Goal: Task Accomplishment & Management: Manage account settings

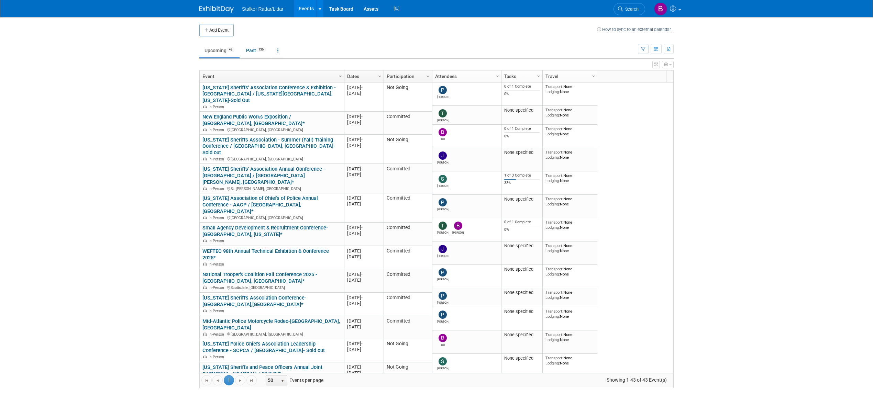
scroll to position [126, 0]
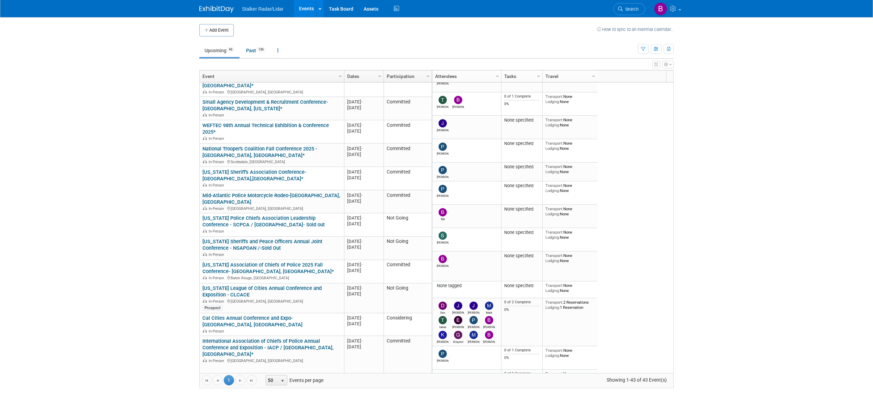
click at [630, 11] on link "Search" at bounding box center [629, 9] width 32 height 12
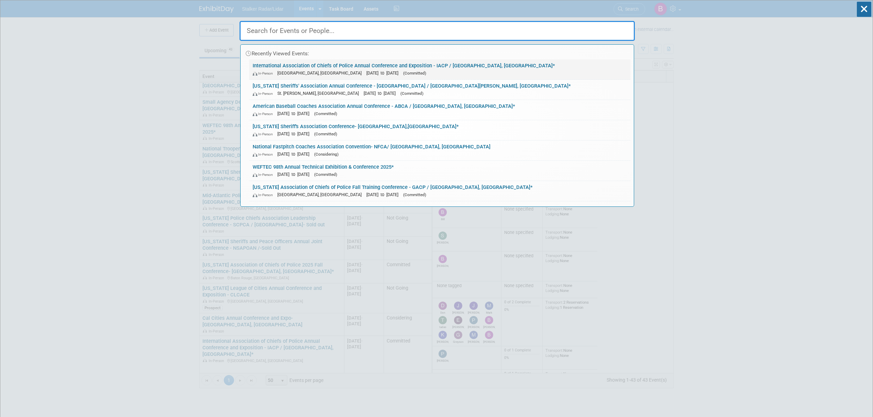
click at [278, 67] on link "International Association of Chiefs of Police Annual Conference and Exposition …" at bounding box center [439, 69] width 381 height 20
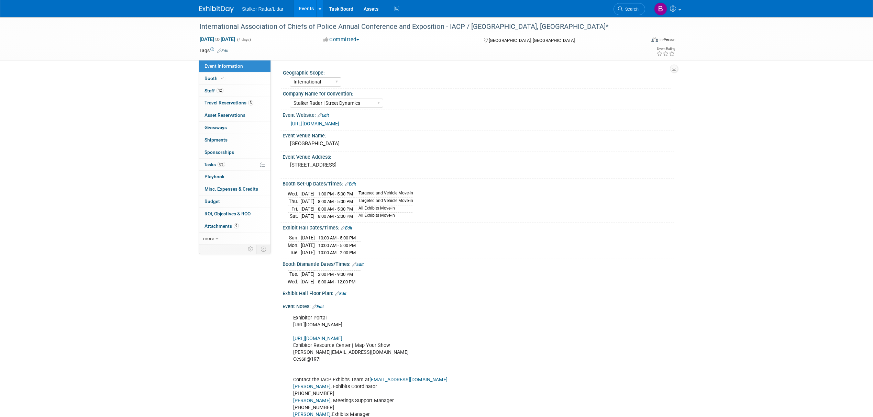
select select "International"
select select "Stalker Radar | Street Dynamics"
click at [339, 126] on link "[URL][DOMAIN_NAME]" at bounding box center [315, 123] width 48 height 5
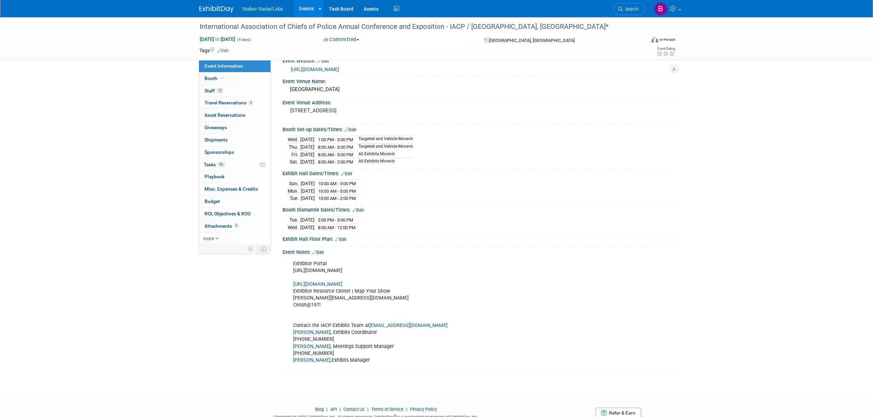
scroll to position [87, 0]
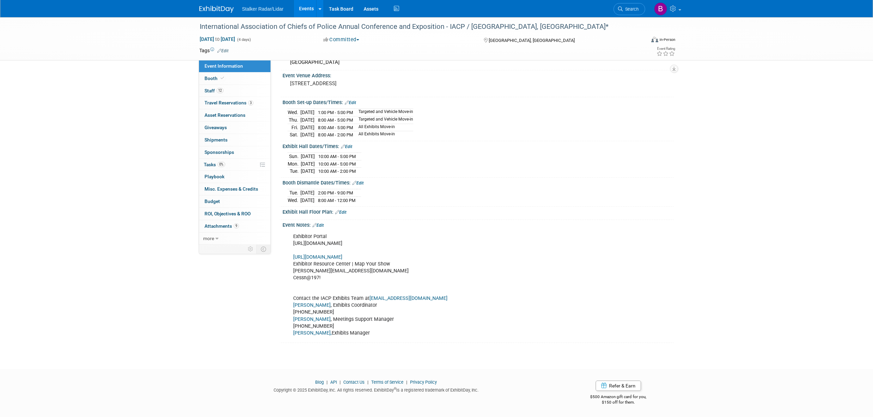
click at [342, 256] on link "https://iacp2025.exh.mapyourshow.com/7_0/main/login" at bounding box center [317, 257] width 49 height 6
click at [214, 76] on span "Booth" at bounding box center [214, 78] width 21 height 5
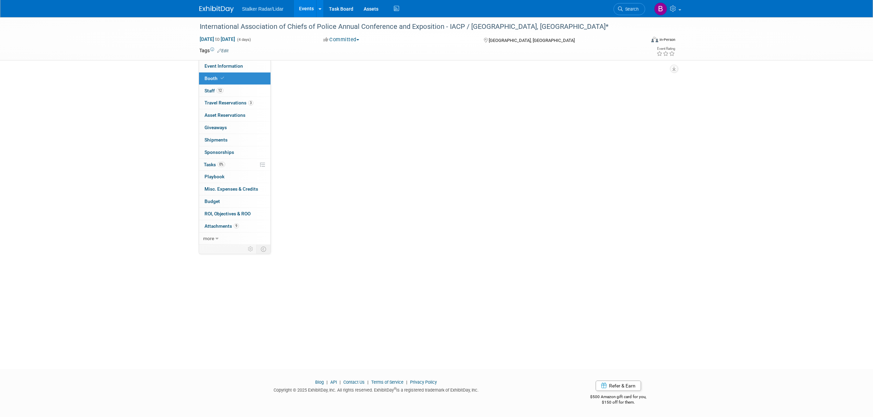
scroll to position [0, 0]
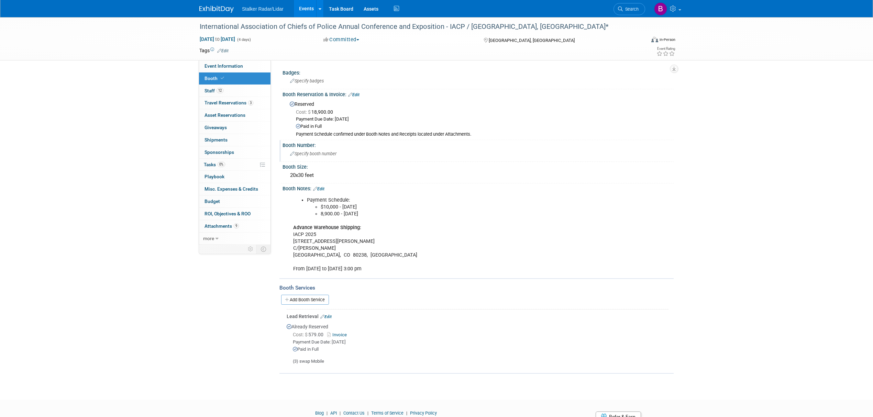
click at [303, 153] on span "Specify booth number" at bounding box center [313, 153] width 46 height 5
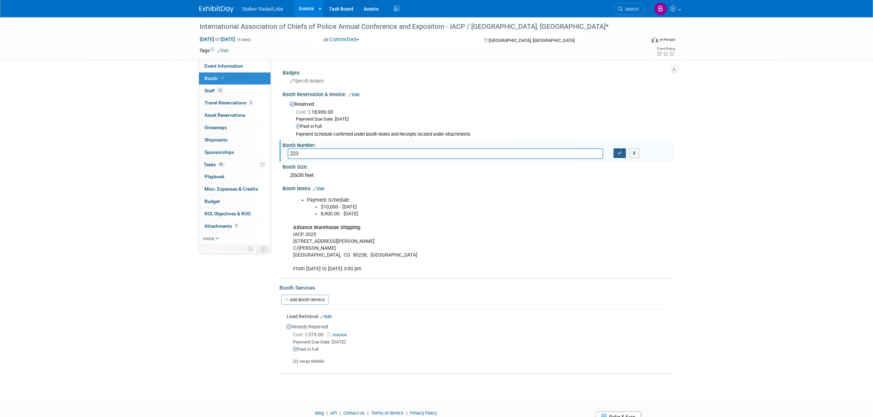
type input "223"
click at [616, 152] on button "button" at bounding box center [619, 153] width 12 height 10
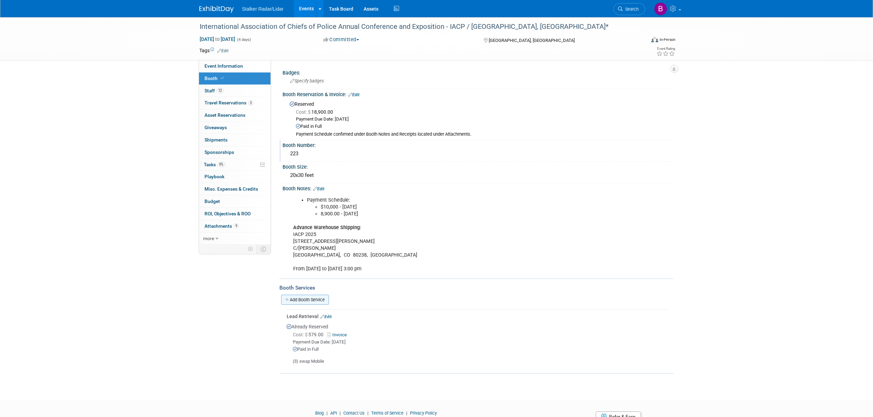
click at [310, 300] on link "Add Booth Service" at bounding box center [305, 300] width 48 height 10
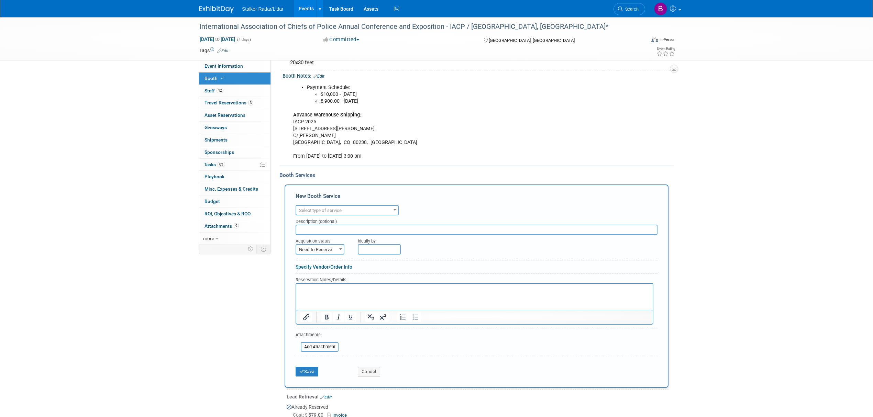
scroll to position [114, 0]
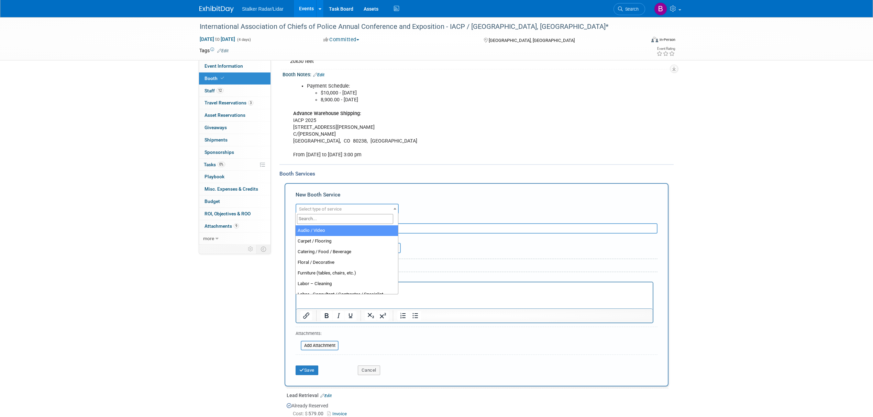
click at [365, 211] on span "Select type of service" at bounding box center [347, 209] width 102 height 10
drag, startPoint x: 398, startPoint y: 241, endPoint x: 398, endPoint y: 283, distance: 42.3
click at [398, 283] on ul "Audio / Video Carpet / Flooring Catering / Food / Beverage Floral / Decorative …" at bounding box center [346, 259] width 102 height 69
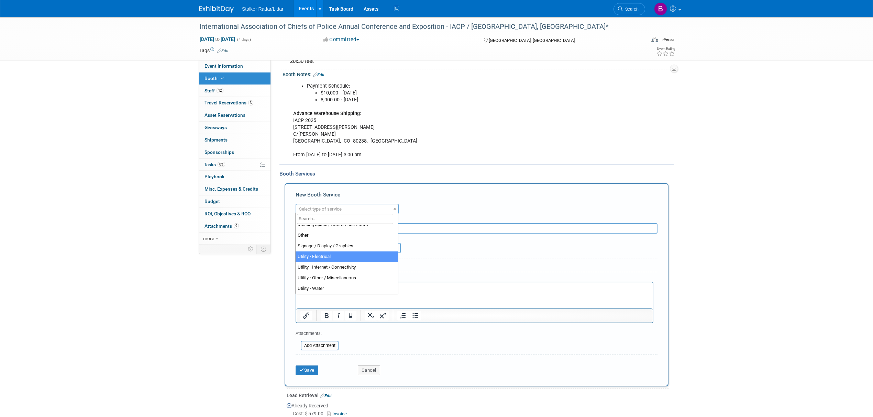
select select "8"
click at [317, 230] on input "text" at bounding box center [476, 228] width 362 height 10
click at [326, 248] on span "Need to Reserve" at bounding box center [319, 249] width 47 height 10
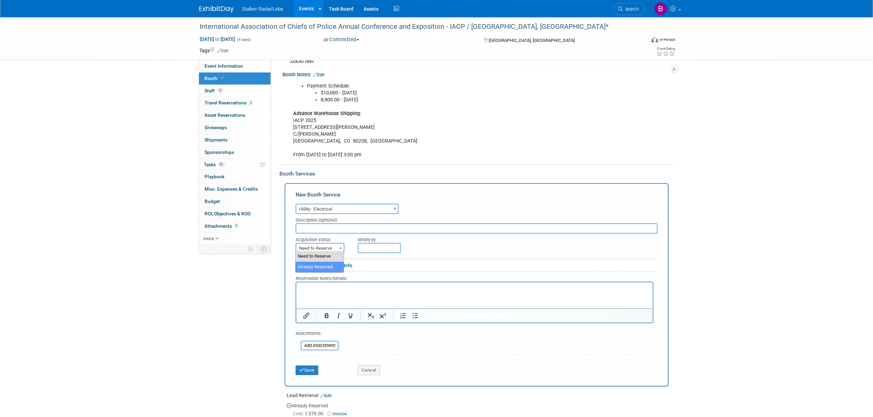
select select "2"
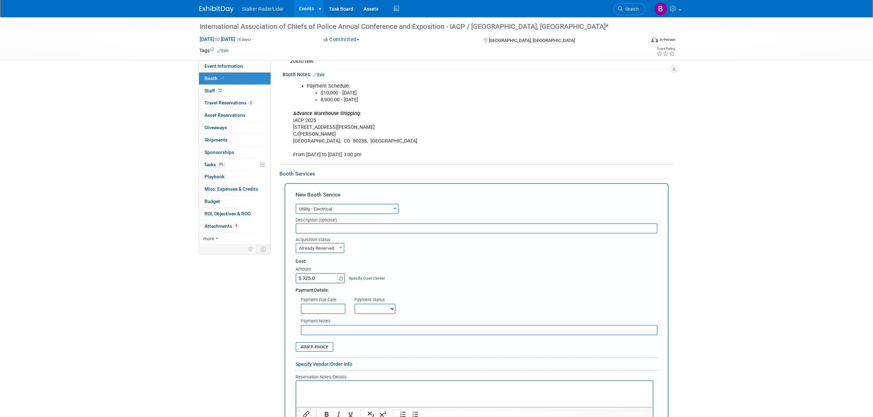
type input "$ 725.00"
click at [332, 306] on input "text" at bounding box center [323, 309] width 45 height 10
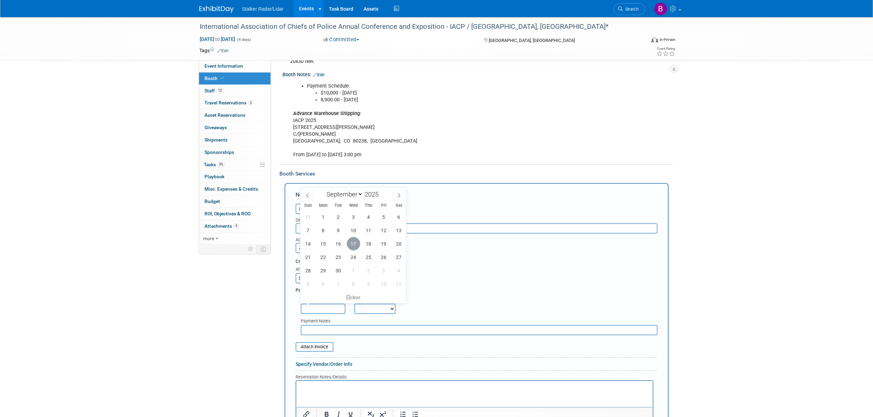
click at [358, 243] on span "17" at bounding box center [353, 243] width 13 height 13
type input "Sep 17, 2025"
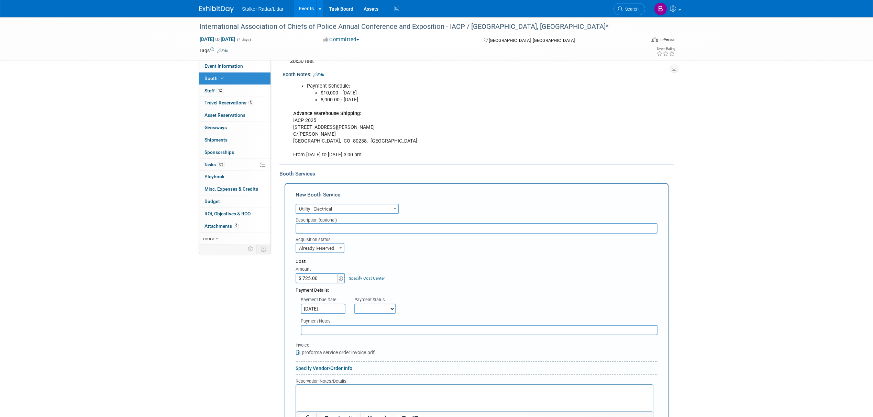
click at [490, 276] on div "Cost: Amount $ 725.00 Specify Cost Center Cost Center -- Not Specified --" at bounding box center [476, 270] width 362 height 25
click at [363, 310] on select "Not Paid Yet Partially Paid Paid in Full" at bounding box center [374, 309] width 41 height 10
select select "1"
click at [354, 304] on select "Not Paid Yet Partially Paid Paid in Full" at bounding box center [374, 309] width 41 height 10
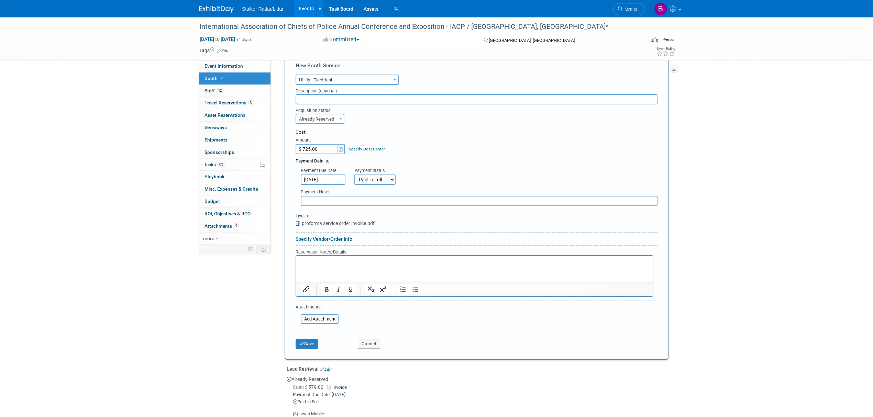
scroll to position [271, 0]
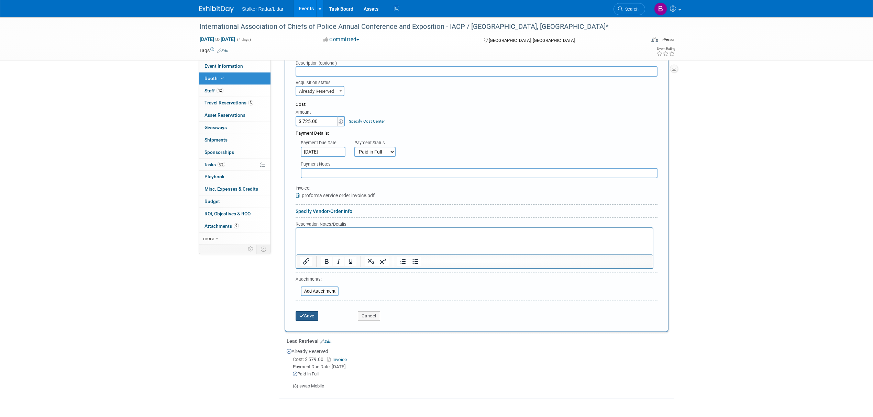
click at [311, 315] on button "Save" at bounding box center [306, 316] width 23 height 10
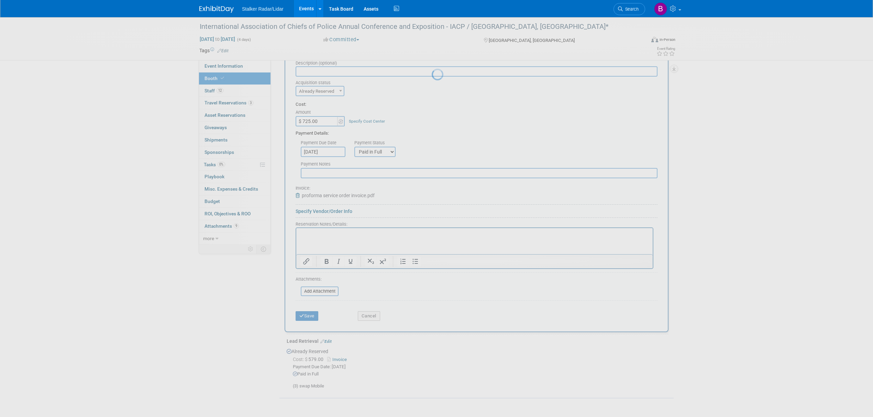
scroll to position [80, 0]
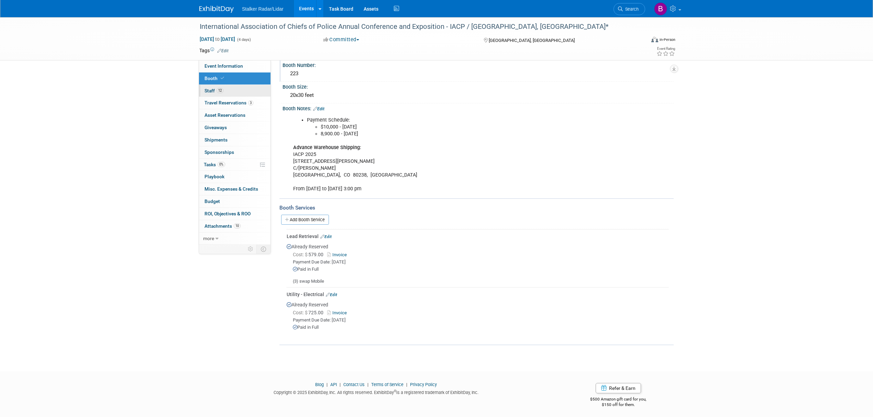
click at [225, 92] on link "12 Staff 12" at bounding box center [234, 91] width 71 height 12
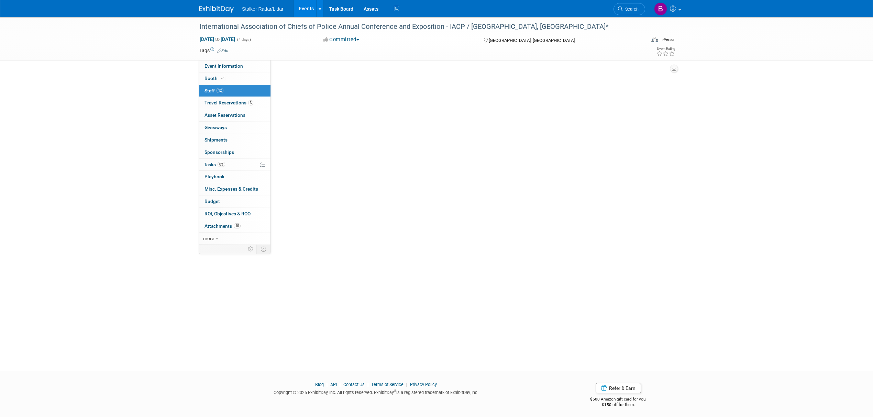
scroll to position [0, 0]
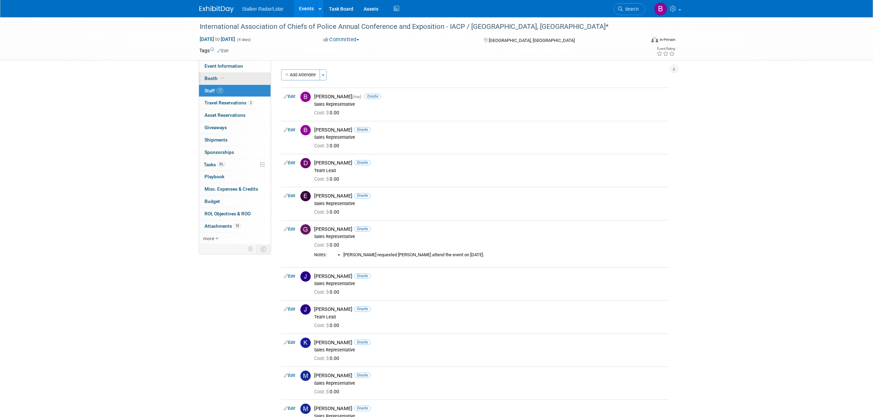
click at [227, 83] on link "Booth" at bounding box center [234, 78] width 71 height 12
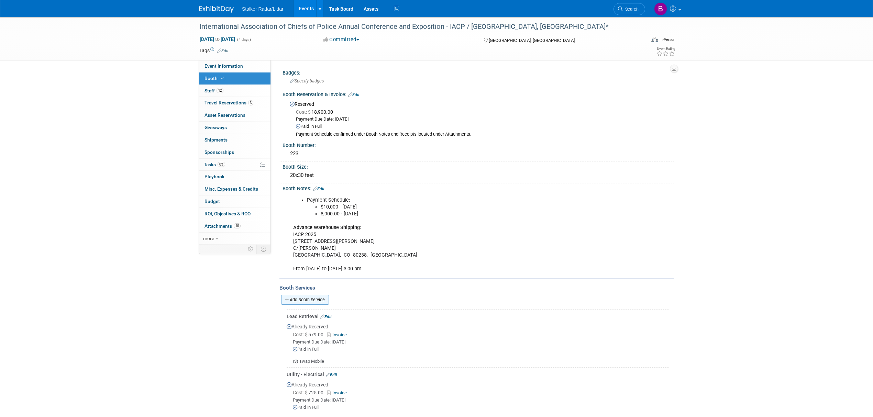
click at [319, 296] on link "Add Booth Service" at bounding box center [305, 300] width 48 height 10
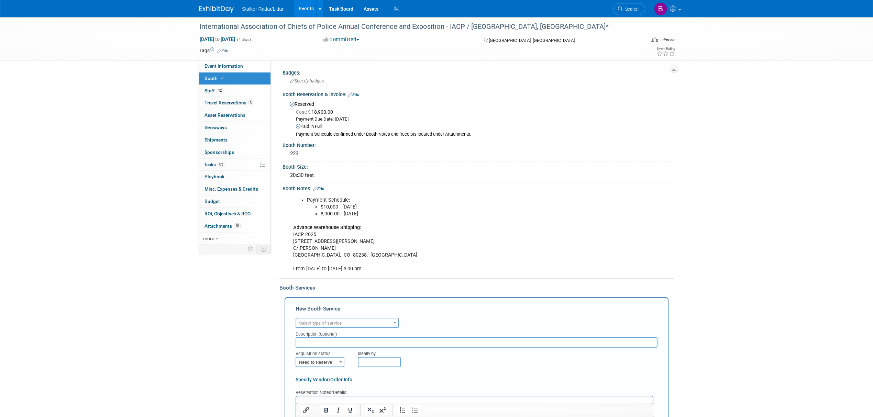
click at [377, 320] on span "Select type of service" at bounding box center [347, 324] width 102 height 10
select select "18"
click at [327, 358] on span "Need to Reserve" at bounding box center [319, 363] width 47 height 10
select select "2"
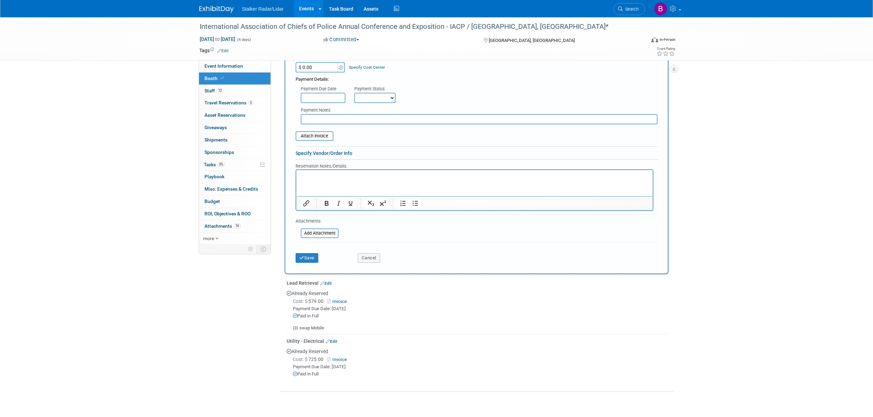
scroll to position [252, 0]
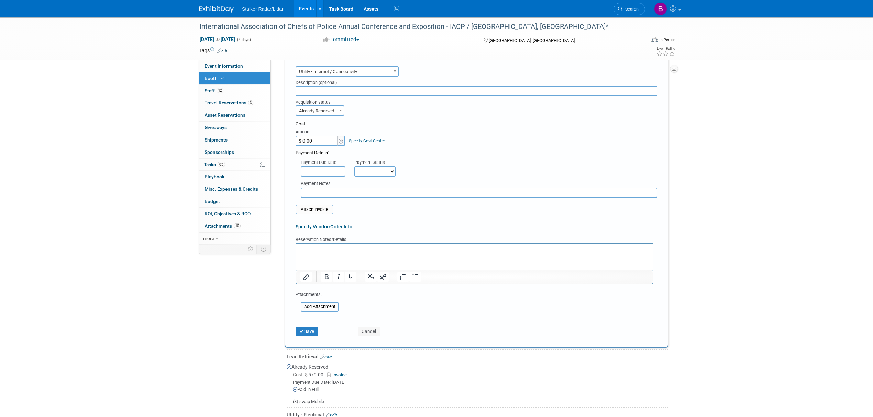
paste input "2,402.83"
type input "$ 2,402.83"
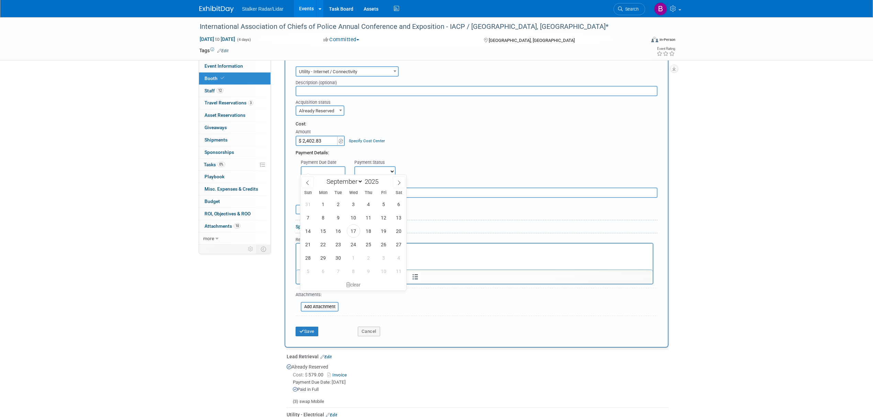
click at [319, 166] on input "text" at bounding box center [323, 171] width 45 height 10
click at [355, 230] on span "17" at bounding box center [353, 230] width 13 height 13
type input "[DATE]"
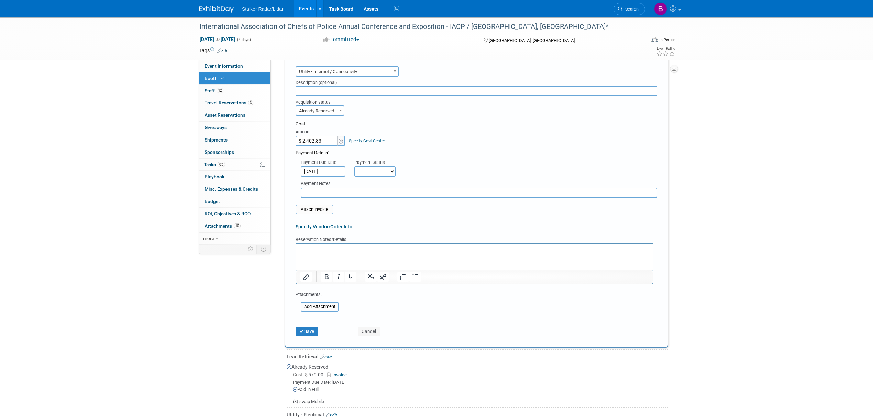
click at [392, 172] on select "Not Paid Yet Partially Paid Paid in Full" at bounding box center [374, 171] width 41 height 10
select select "3"
click at [354, 166] on select "Not Paid Yet Partially Paid Paid in Full" at bounding box center [374, 171] width 41 height 10
click at [311, 328] on button "Save" at bounding box center [306, 332] width 23 height 10
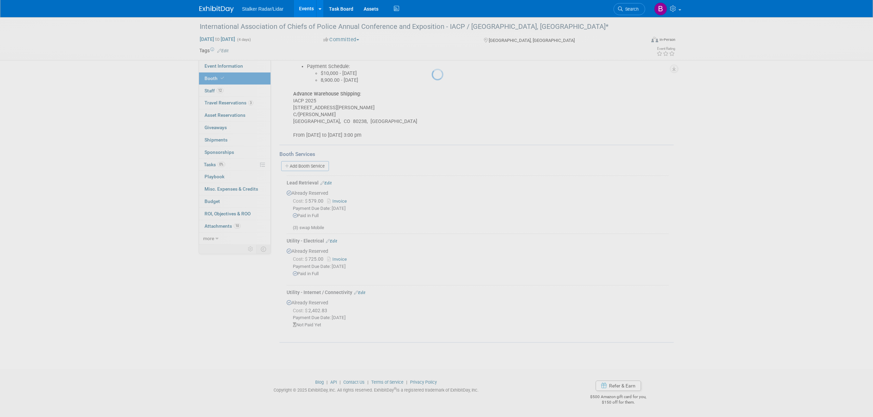
scroll to position [131, 0]
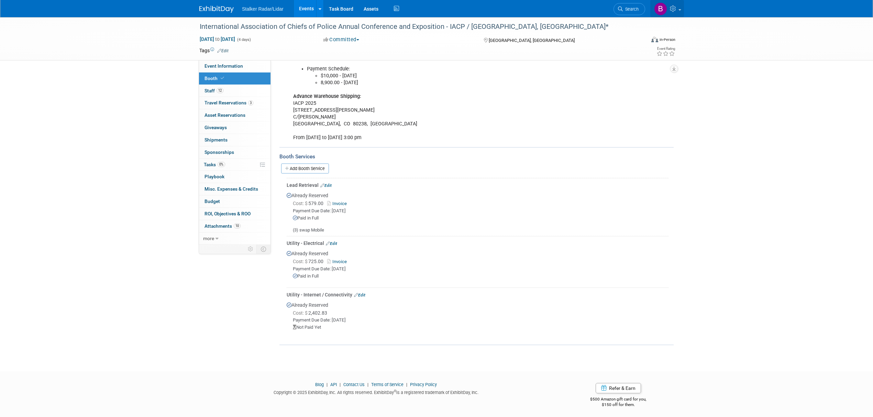
click at [677, 11] on icon at bounding box center [674, 8] width 8 height 6
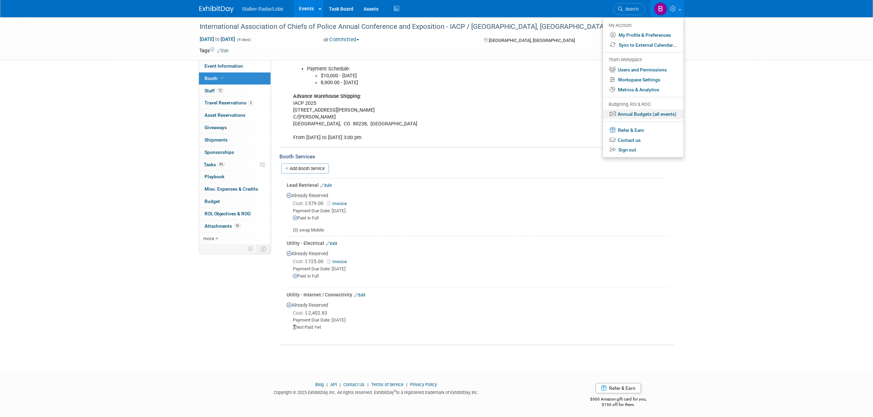
click at [642, 117] on link "Annual Budgets (all events)" at bounding box center [643, 114] width 81 height 10
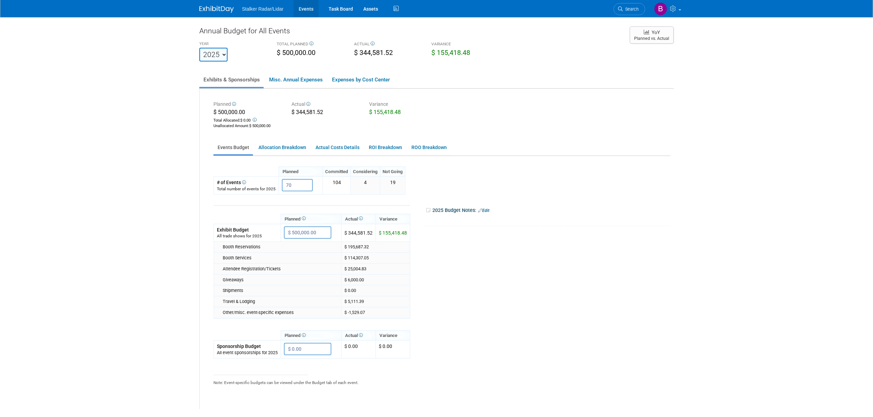
click at [300, 10] on link "Events" at bounding box center [305, 8] width 25 height 17
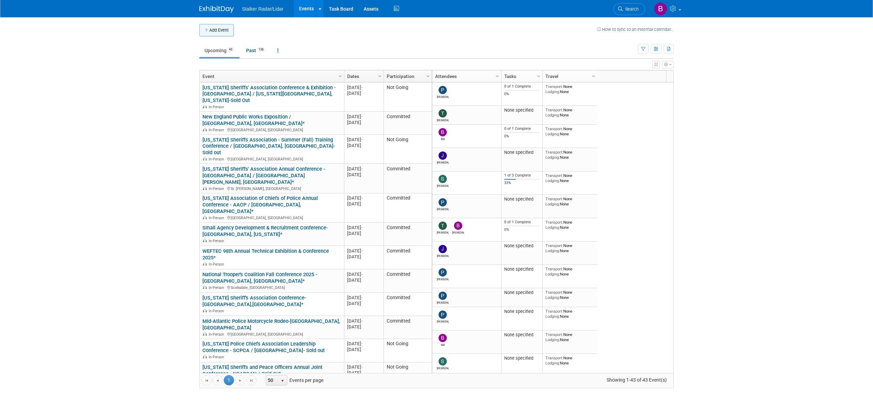
click at [215, 30] on button "Add Event" at bounding box center [216, 30] width 34 height 12
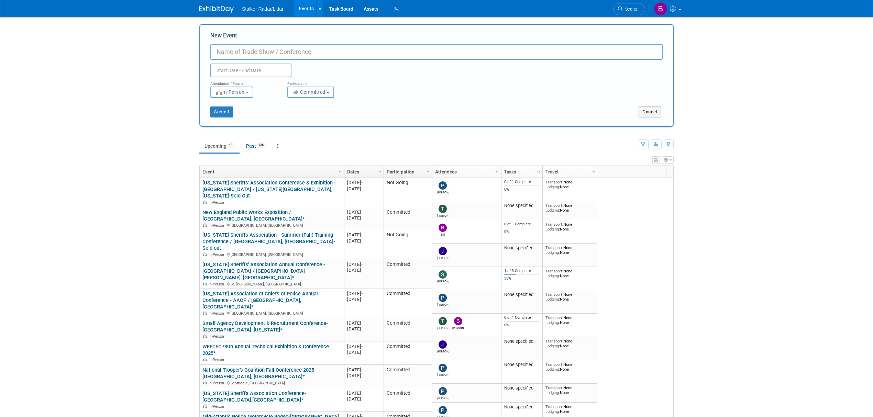
click at [226, 53] on input "New Event" at bounding box center [436, 52] width 452 height 16
type input "Cooperator Events Chicagoland Expo"
click at [237, 69] on input "text" at bounding box center [250, 71] width 81 height 14
click at [252, 136] on span "16" at bounding box center [247, 134] width 13 height 13
type input "Sep 16, 2025 to Sep 16, 2025"
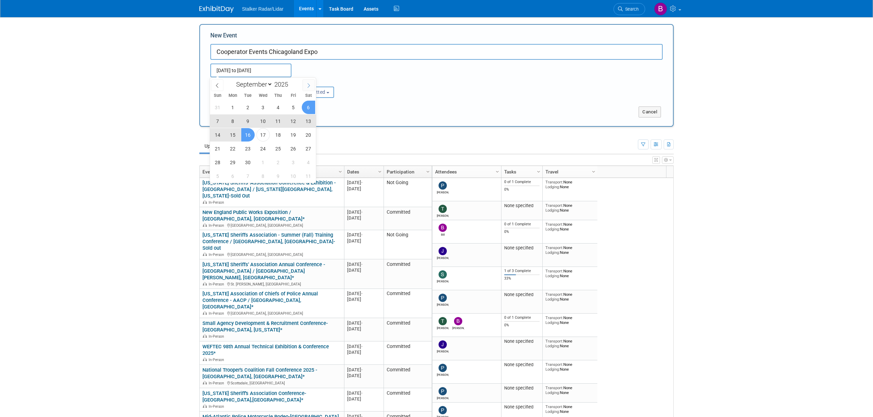
click at [311, 84] on span at bounding box center [308, 85] width 12 height 12
select select "9"
click at [278, 135] on span "16" at bounding box center [277, 134] width 13 height 13
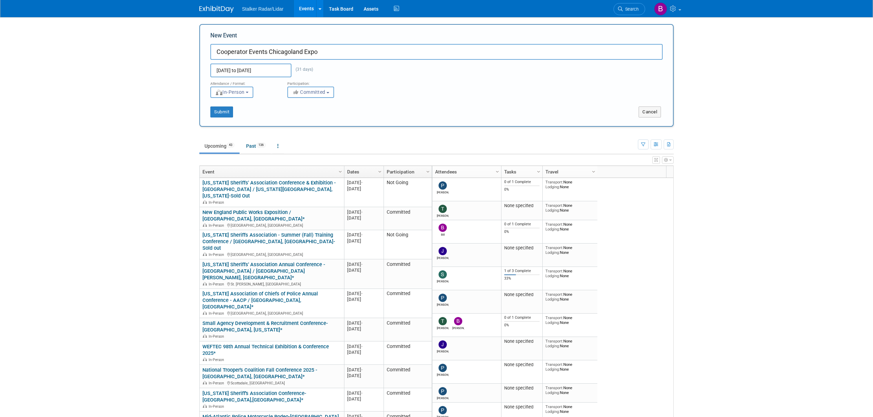
click at [280, 71] on input "Sep 16, 2025 to Oct 16, 2025" at bounding box center [250, 71] width 81 height 14
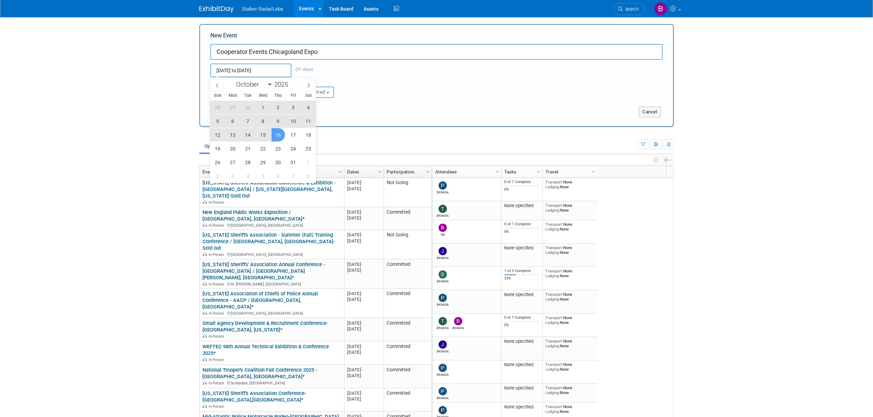
click at [277, 136] on span "16" at bounding box center [277, 134] width 13 height 13
type input "Oct 16, 2025 to Oct 16, 2025"
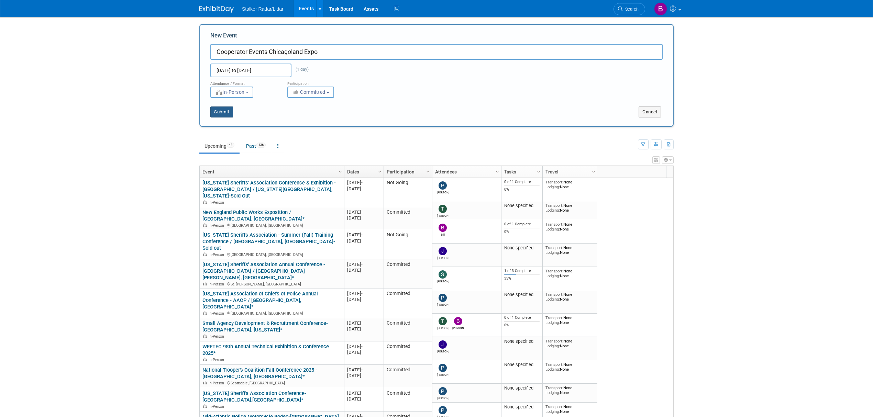
click at [226, 111] on button "Submit" at bounding box center [221, 112] width 23 height 11
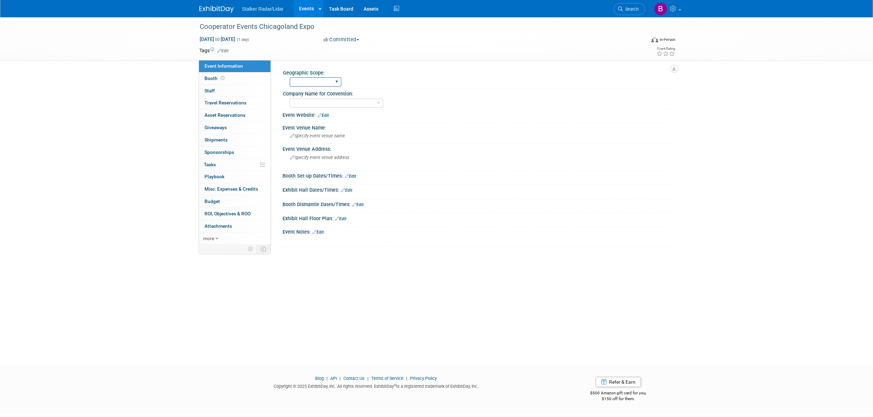
click at [332, 80] on select "Regional National International" at bounding box center [316, 81] width 52 height 9
select select "Regional"
click at [290, 77] on select "Regional National International" at bounding box center [316, 81] width 52 height 9
click at [307, 103] on select "Stalker Sensors Applied Concepts, Inc. | Stalker Radar Stalker Radar | Street D…" at bounding box center [336, 103] width 93 height 9
select select "Street Dynamics"
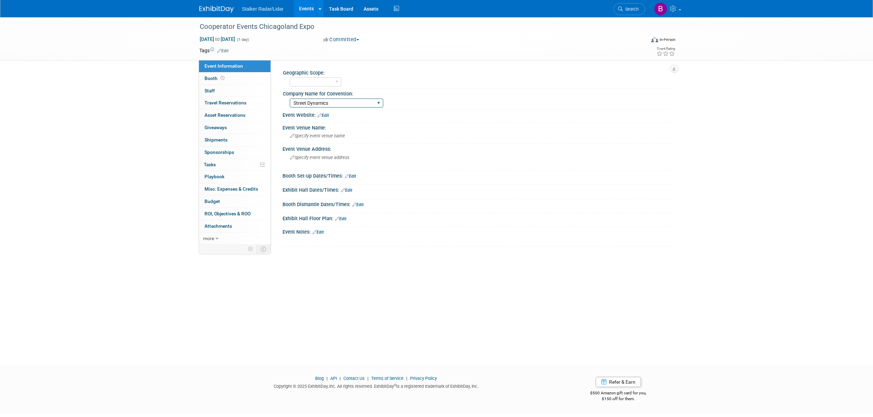
click at [290, 99] on select "Stalker Sensors Applied Concepts, Inc. | Stalker Radar Stalker Radar | Street D…" at bounding box center [336, 103] width 93 height 9
click at [307, 160] on div "Specify event venue address" at bounding box center [364, 160] width 153 height 16
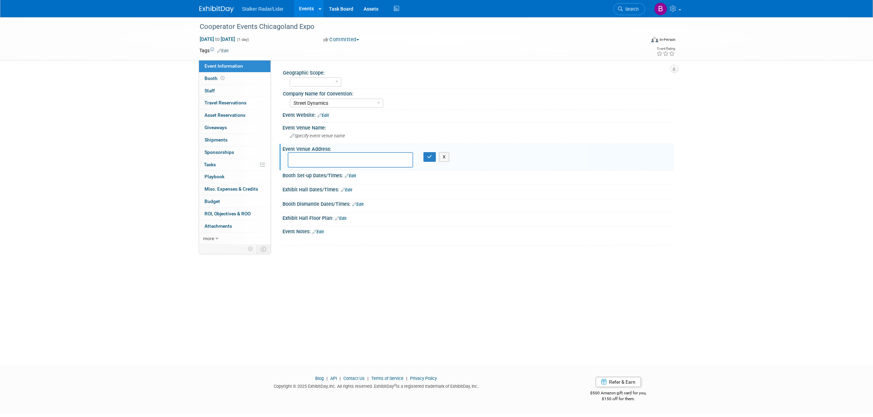
click at [329, 118] on div "Event Website: Edit" at bounding box center [477, 114] width 391 height 9
click at [326, 114] on link "Edit" at bounding box center [322, 115] width 11 height 5
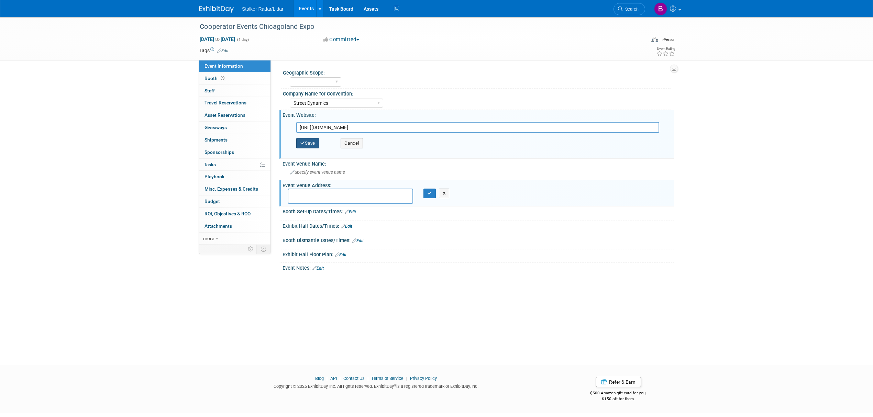
type input "https://ilexpo.com/#"
click at [305, 144] on button "Save" at bounding box center [307, 143] width 23 height 10
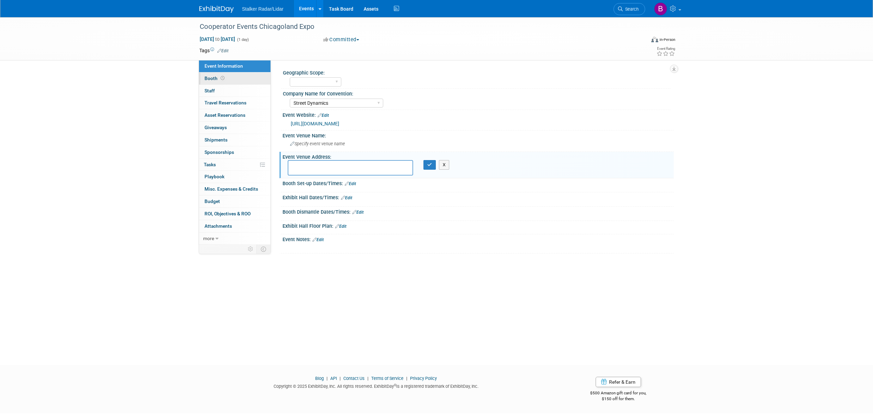
click at [221, 83] on link "Booth" at bounding box center [234, 78] width 71 height 12
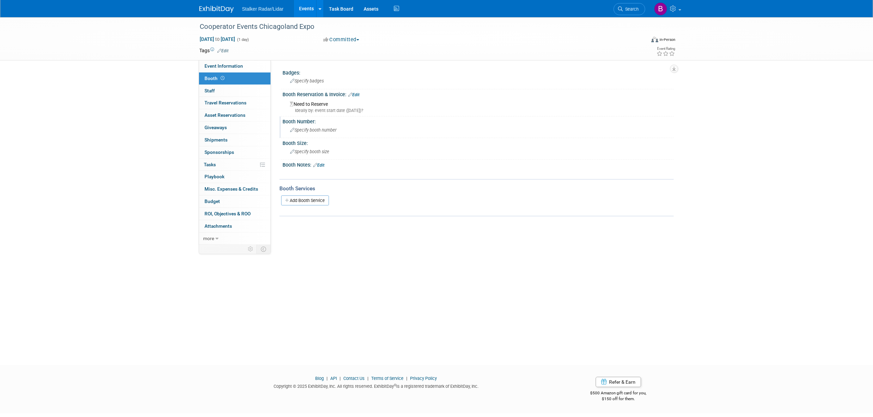
click at [305, 127] on span "Specify booth number" at bounding box center [313, 129] width 46 height 5
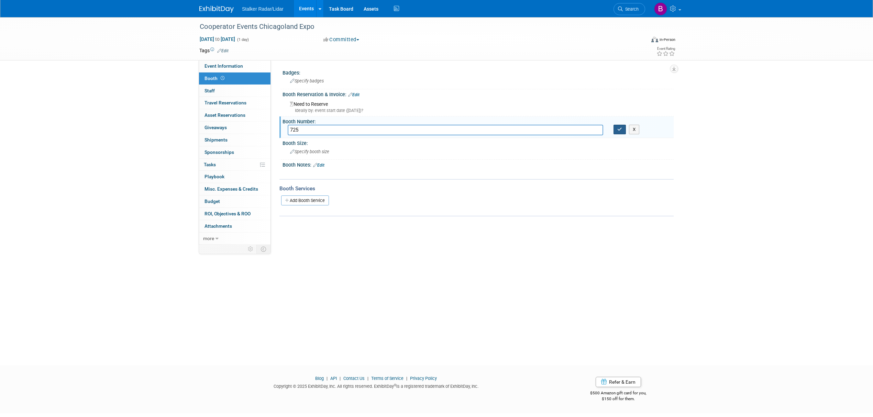
type input "725"
click at [619, 130] on icon "button" at bounding box center [619, 129] width 5 height 4
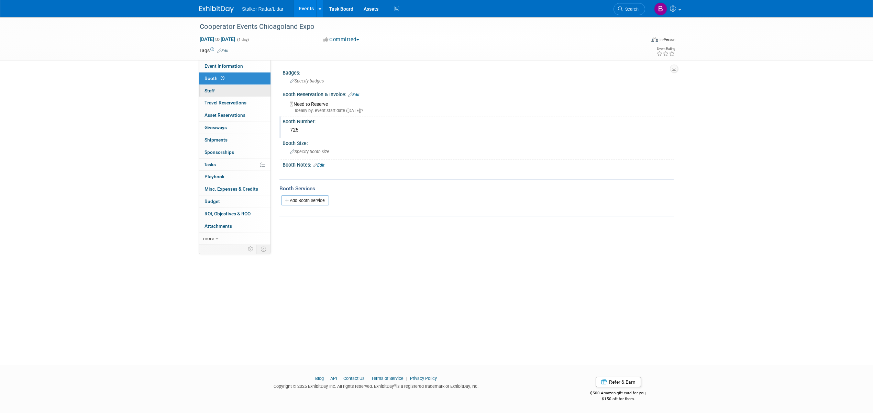
click at [212, 88] on span "Staff 0" at bounding box center [209, 90] width 10 height 5
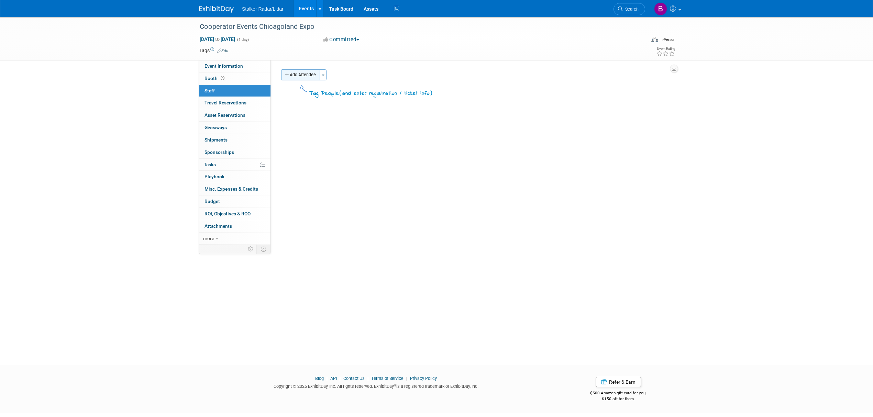
click at [309, 75] on button "Add Attendee" at bounding box center [300, 74] width 39 height 11
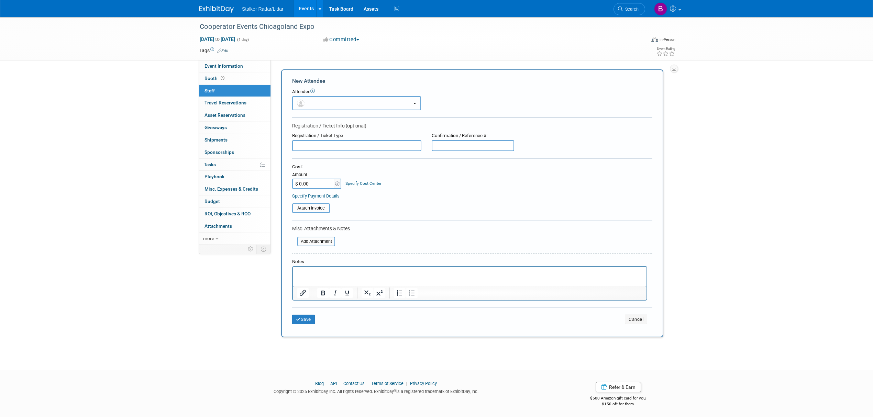
click at [333, 104] on button "button" at bounding box center [356, 103] width 129 height 14
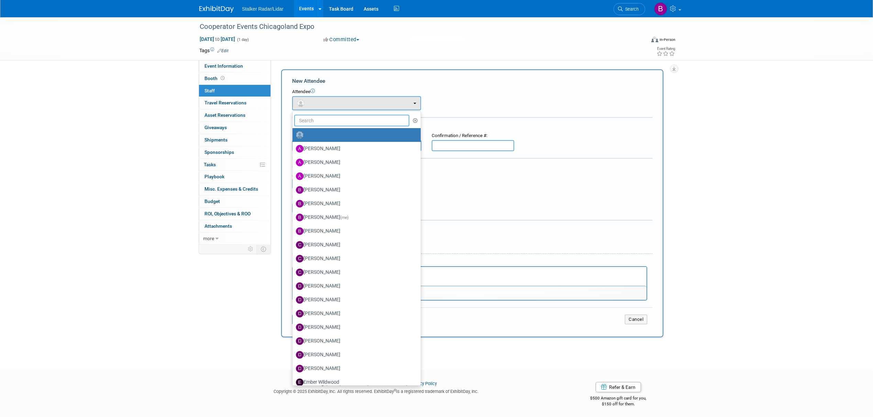
click at [327, 121] on input "text" at bounding box center [351, 121] width 115 height 12
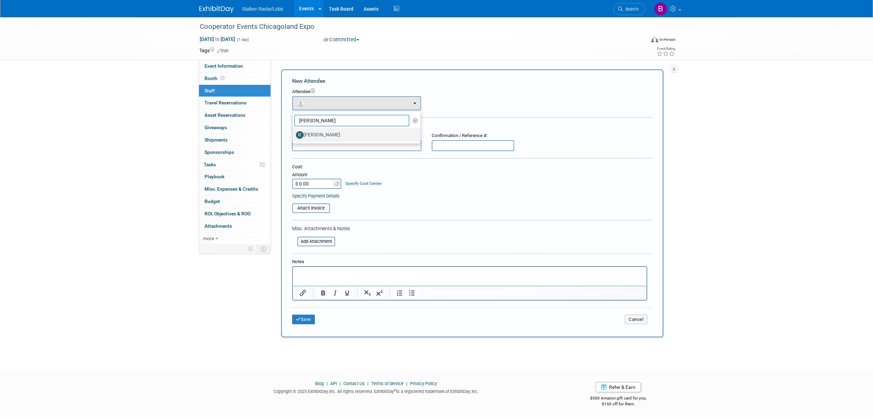
type input "robert"
click at [326, 138] on label "[PERSON_NAME]" at bounding box center [355, 135] width 118 height 11
click at [293, 136] on input "[PERSON_NAME]" at bounding box center [291, 134] width 4 height 4
select select "a6168ba8-b992-4ae6-890e-96eda56943c8"
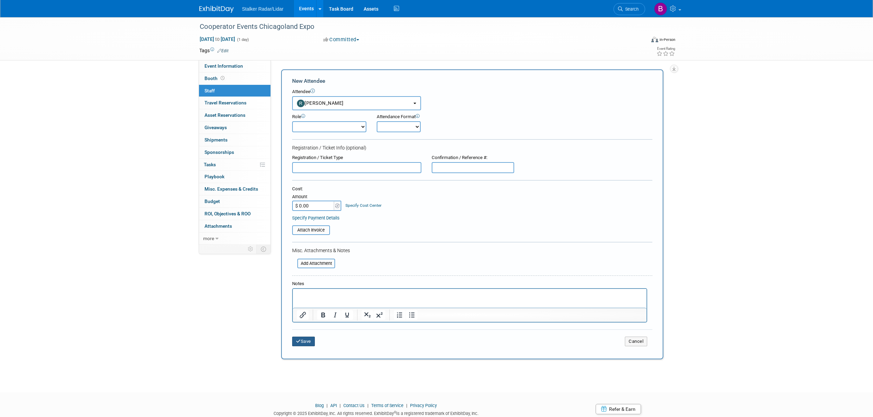
click at [309, 338] on button "Save" at bounding box center [303, 342] width 23 height 10
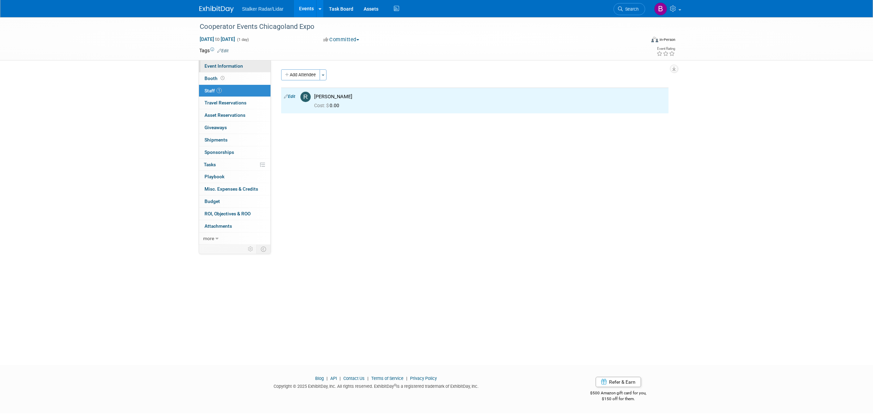
click at [229, 68] on span "Event Information" at bounding box center [223, 65] width 38 height 5
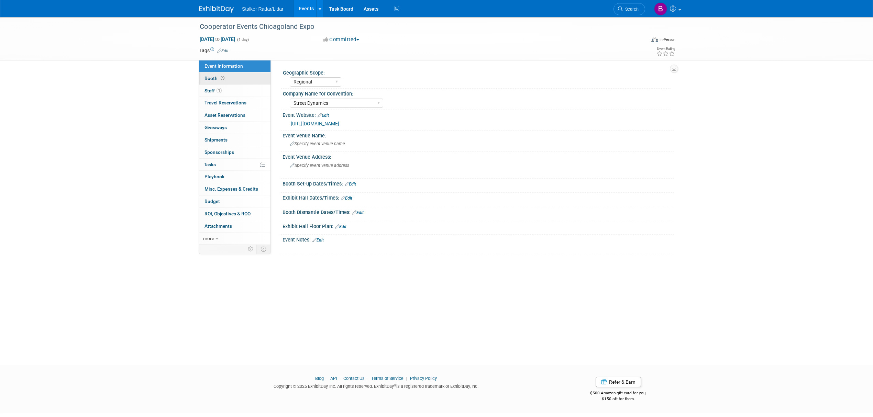
click at [234, 79] on link "Booth" at bounding box center [234, 78] width 71 height 12
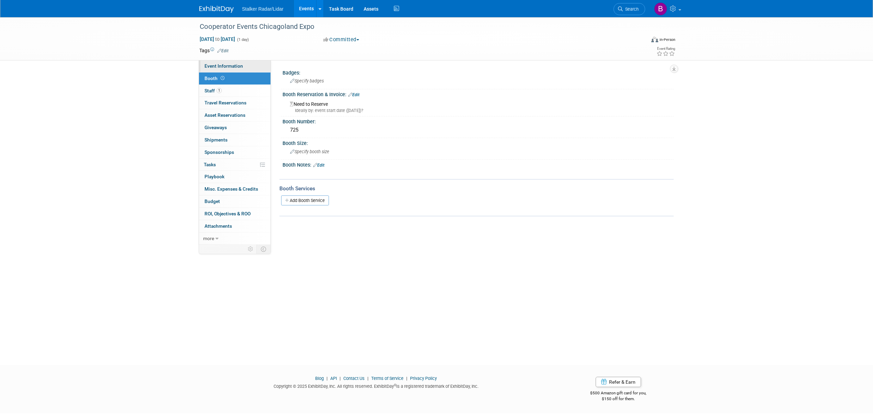
click at [234, 65] on span "Event Information" at bounding box center [223, 65] width 38 height 5
select select "Regional"
select select "Street Dynamics"
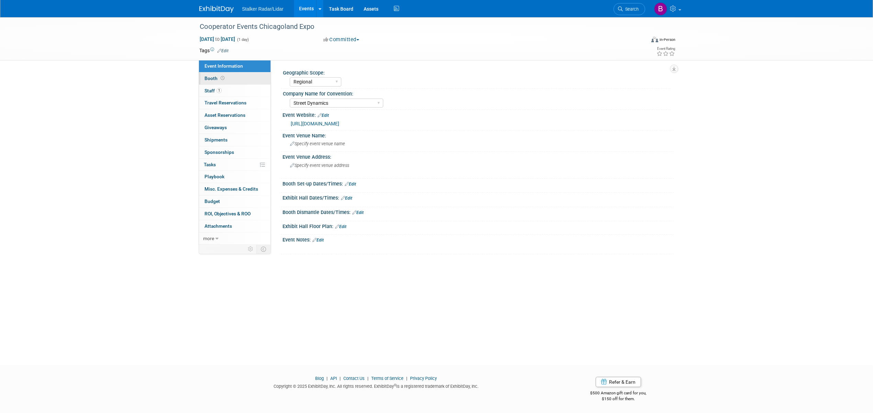
click at [230, 77] on link "Booth" at bounding box center [234, 78] width 71 height 12
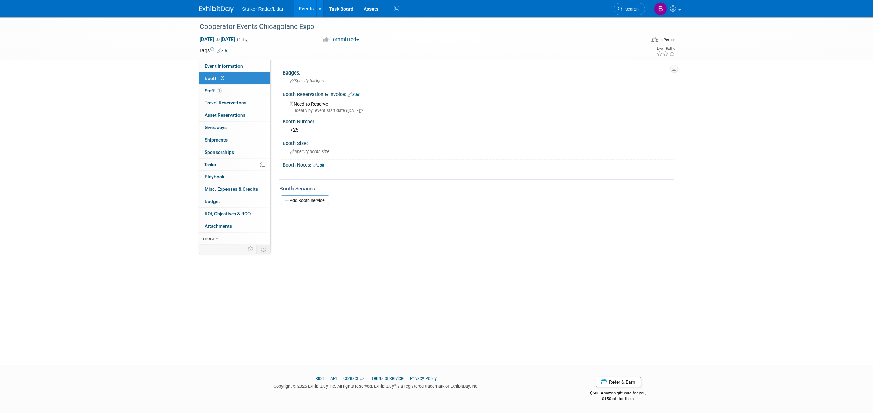
click at [358, 93] on link "Edit" at bounding box center [353, 94] width 11 height 5
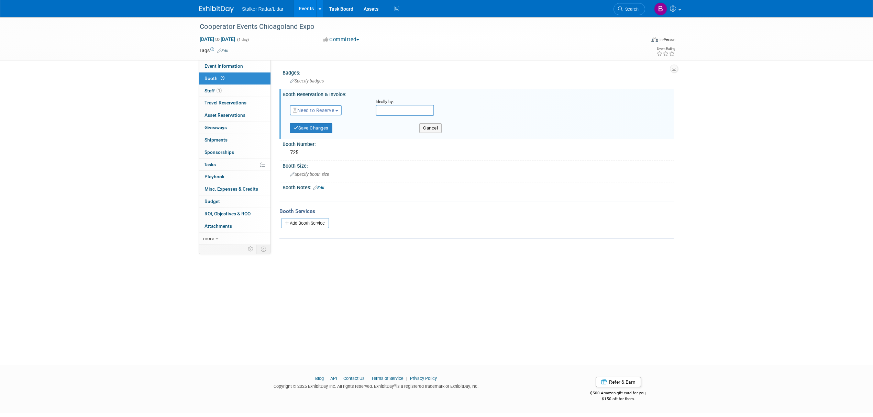
click at [317, 108] on span "Need to Reserve" at bounding box center [313, 110] width 41 height 5
click at [312, 131] on link "Reserved" at bounding box center [327, 132] width 74 height 10
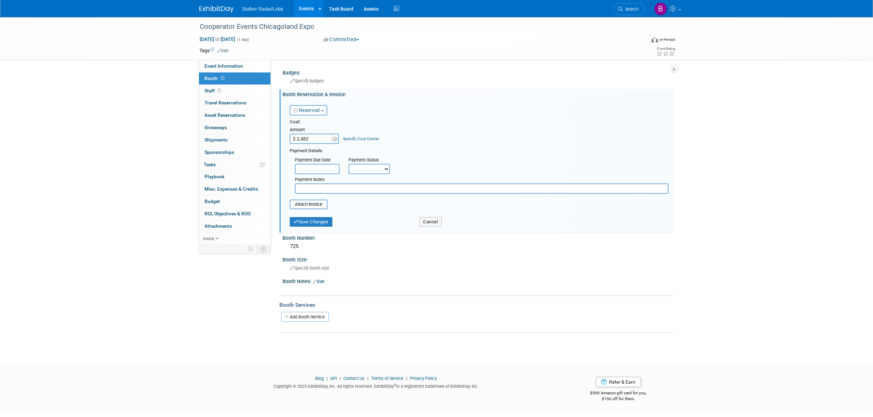
type input "$ 2,482.00"
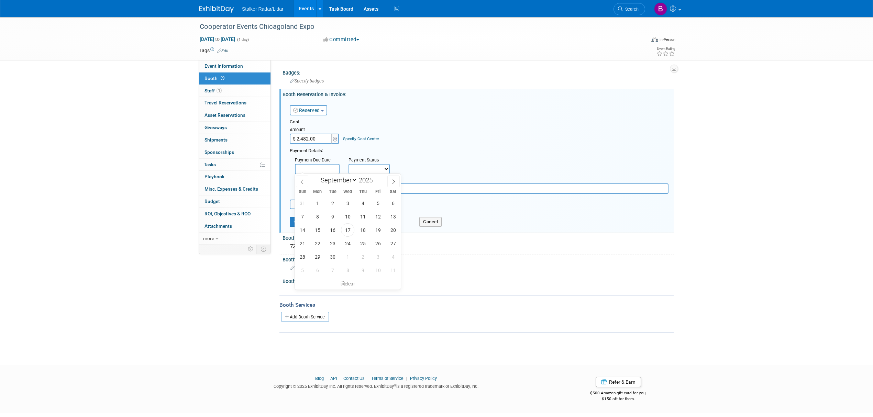
click at [328, 168] on input "text" at bounding box center [317, 169] width 45 height 10
click at [350, 227] on span "17" at bounding box center [347, 229] width 13 height 13
type input "[DATE]"
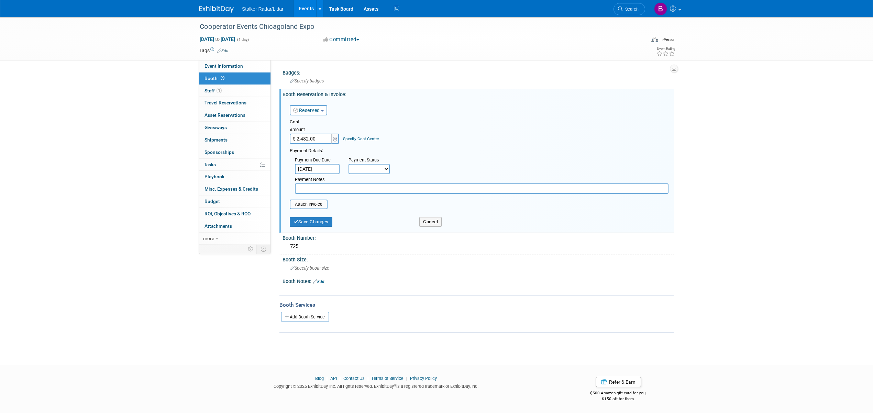
click at [375, 172] on select "Not Paid Yet Partially Paid Paid in Full" at bounding box center [368, 169] width 41 height 10
select select "1"
click at [348, 164] on select "Not Paid Yet Partially Paid Paid in Full" at bounding box center [368, 169] width 41 height 10
click at [308, 226] on button "Save Changes" at bounding box center [311, 226] width 43 height 10
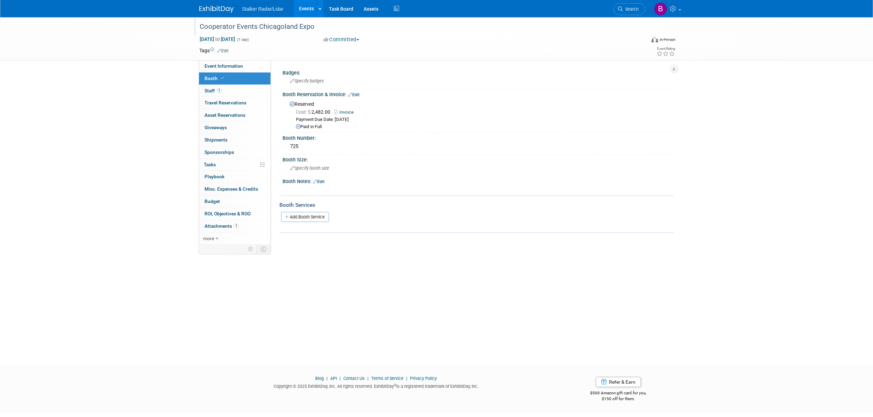
click at [314, 23] on div "Cooperator Events Chicagoland Expo" at bounding box center [415, 27] width 437 height 12
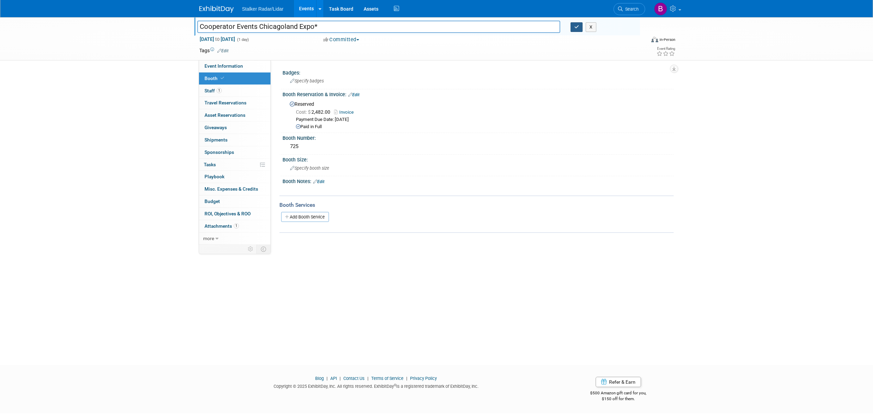
type input "Cooperator Events Chicagoland Expo*"
click at [574, 28] on icon "button" at bounding box center [576, 27] width 5 height 4
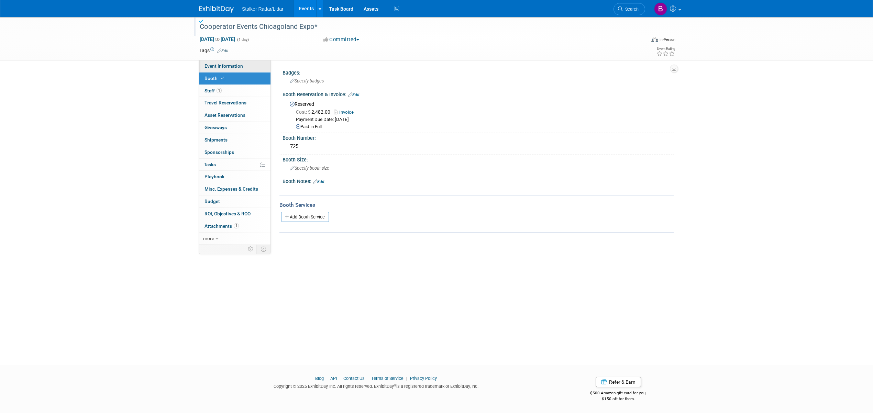
click at [235, 62] on link "Event Information" at bounding box center [234, 66] width 71 height 12
select select "Regional"
select select "Street Dynamics"
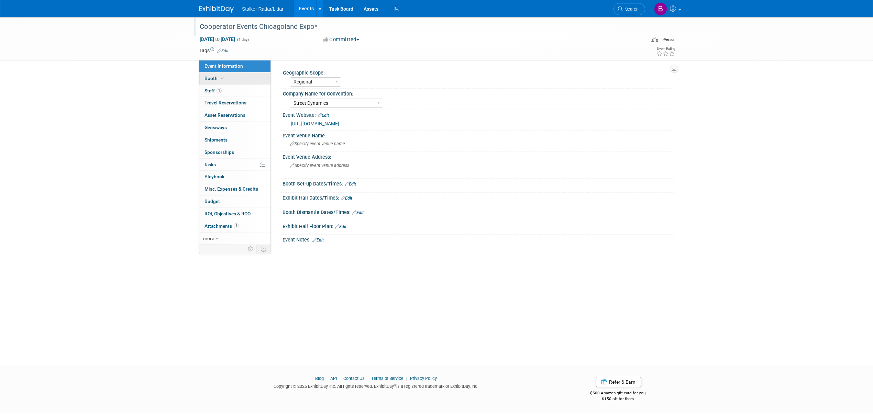
click at [229, 75] on link "Booth" at bounding box center [234, 78] width 71 height 12
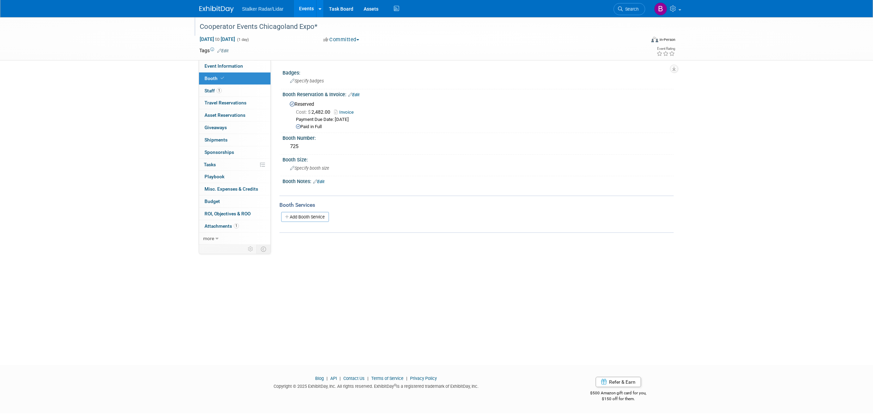
click at [356, 93] on link "Edit" at bounding box center [353, 94] width 11 height 5
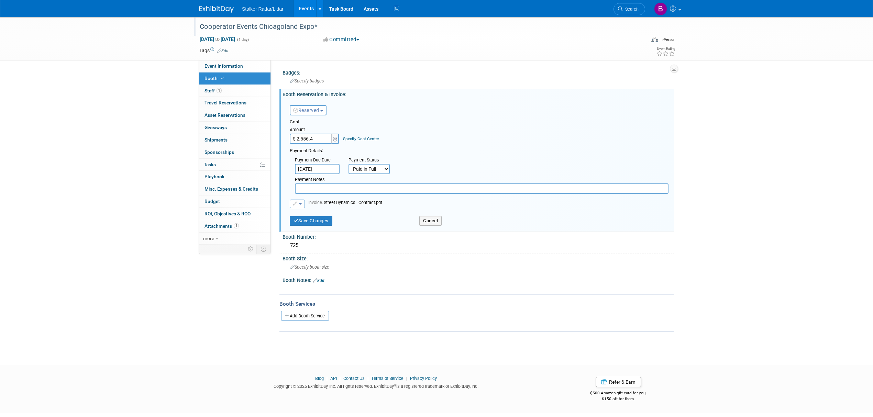
type input "$ 2,556.46"
click at [316, 220] on button "Save Changes" at bounding box center [311, 221] width 43 height 10
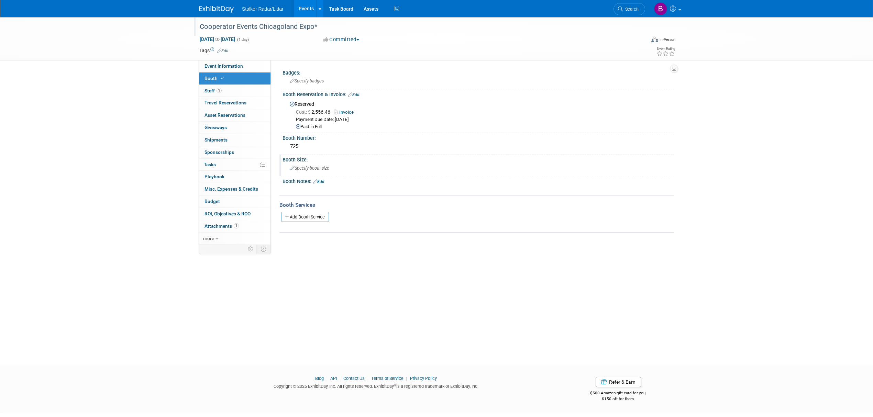
click at [306, 168] on span "Specify booth size" at bounding box center [309, 168] width 39 height 5
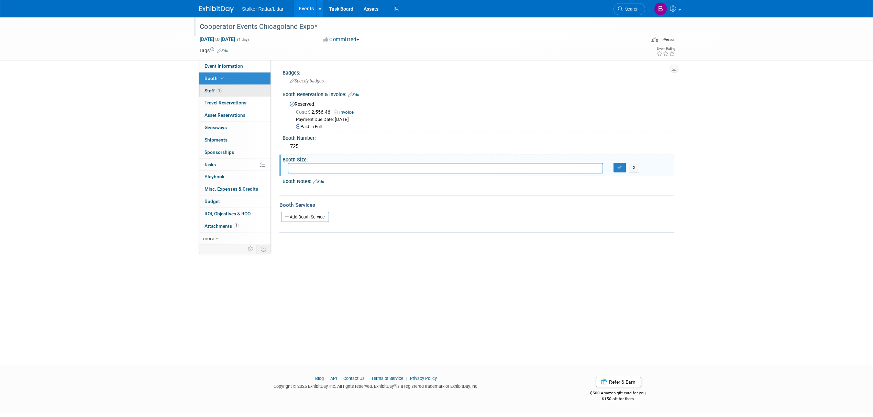
click at [224, 89] on link "1 Staff 1" at bounding box center [234, 91] width 71 height 12
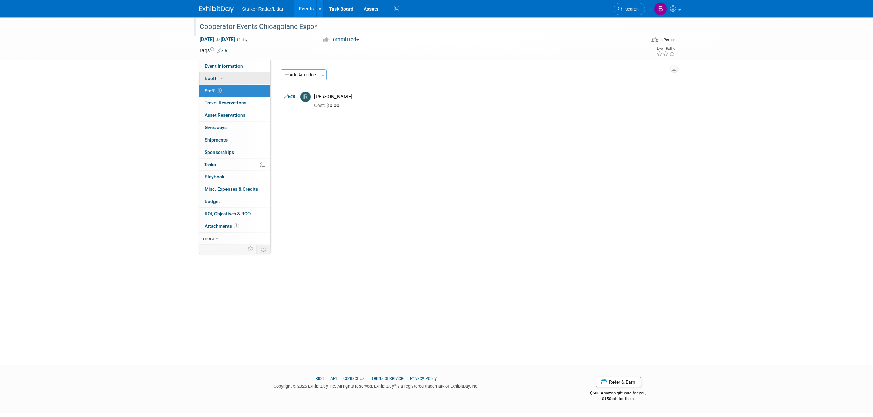
click at [225, 75] on link "Booth" at bounding box center [234, 78] width 71 height 12
click at [228, 66] on span "Event Information" at bounding box center [223, 65] width 38 height 5
select select "Regional"
select select "Street Dynamics"
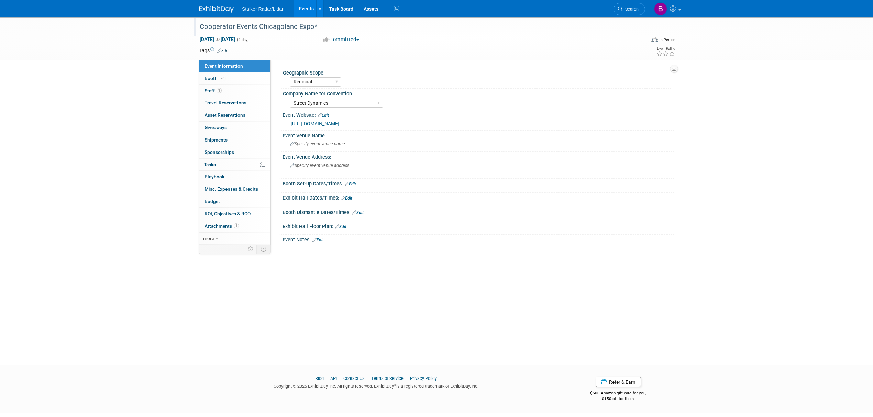
click at [325, 124] on link "[URL][DOMAIN_NAME]" at bounding box center [315, 123] width 48 height 5
click at [304, 168] on div "Specify event venue address" at bounding box center [364, 168] width 153 height 16
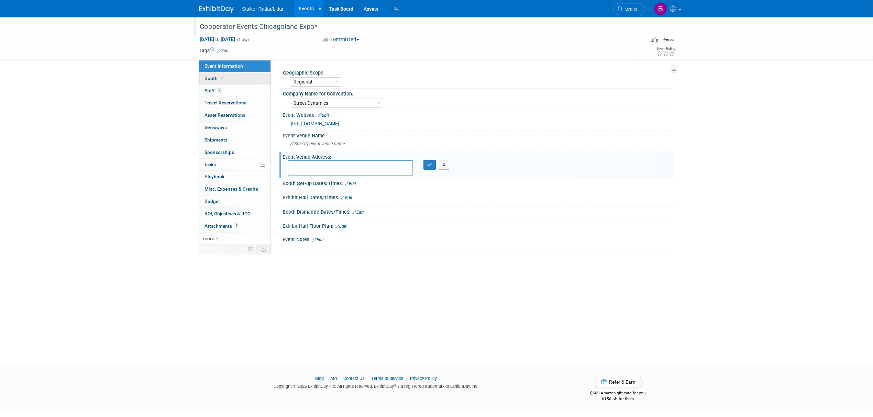
click at [213, 79] on span "Booth" at bounding box center [214, 78] width 21 height 5
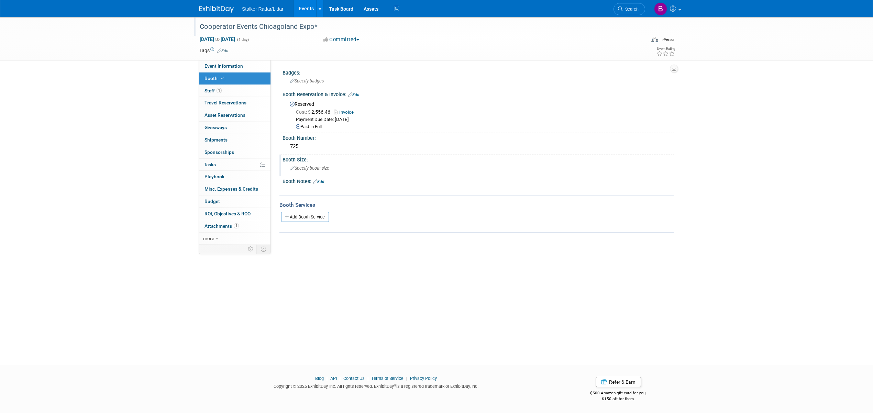
click at [308, 167] on span "Specify booth size" at bounding box center [309, 168] width 39 height 5
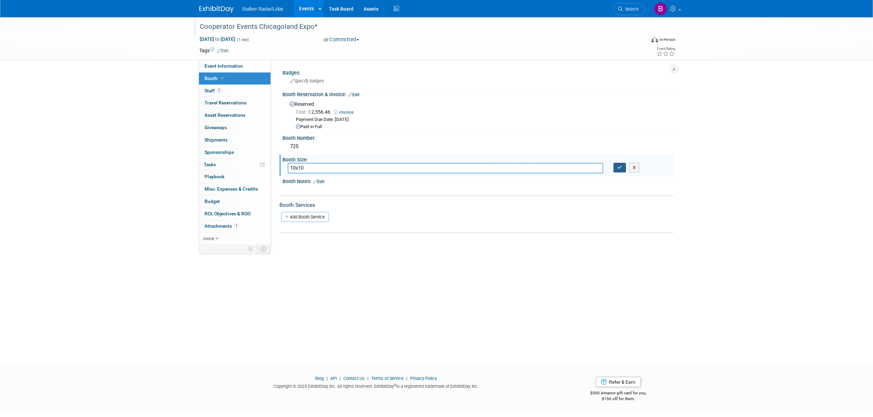
type input "10x10"
click at [618, 168] on icon "button" at bounding box center [619, 167] width 5 height 4
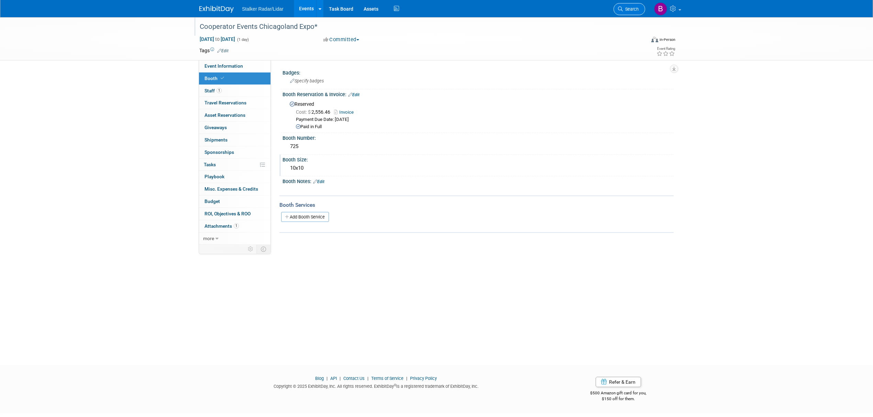
click at [626, 6] on link "Search" at bounding box center [629, 9] width 32 height 12
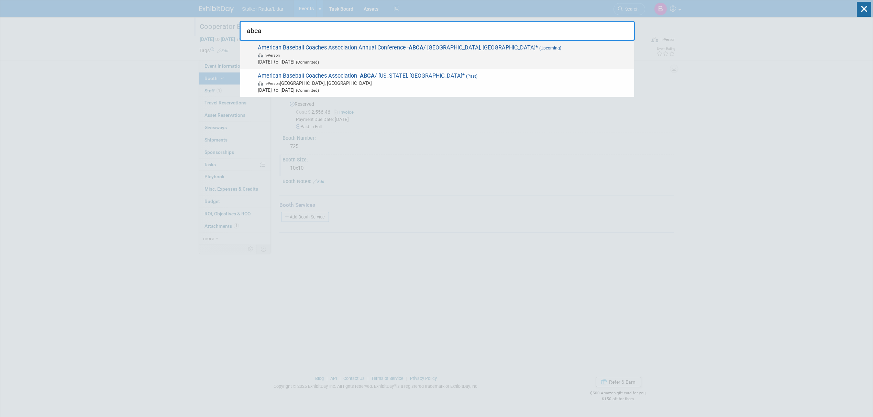
type input "abca"
click at [285, 51] on span "American Baseball Coaches Association Annual Conference - ABCA / Columbus, OH* …" at bounding box center [443, 54] width 375 height 21
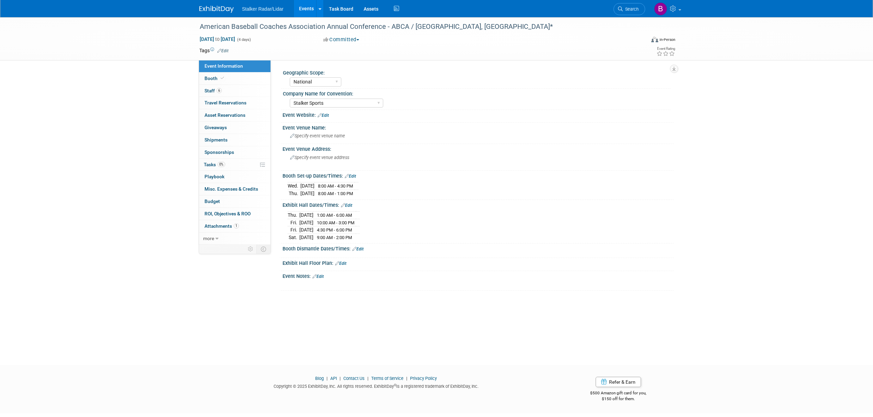
select select "National"
select select "Stalker Sports"
drag, startPoint x: 384, startPoint y: 27, endPoint x: 194, endPoint y: 26, distance: 190.0
click at [194, 26] on div "American Baseball Coaches Association Annual Conference - ABCA / [GEOGRAPHIC_DA…" at bounding box center [417, 26] width 446 height 19
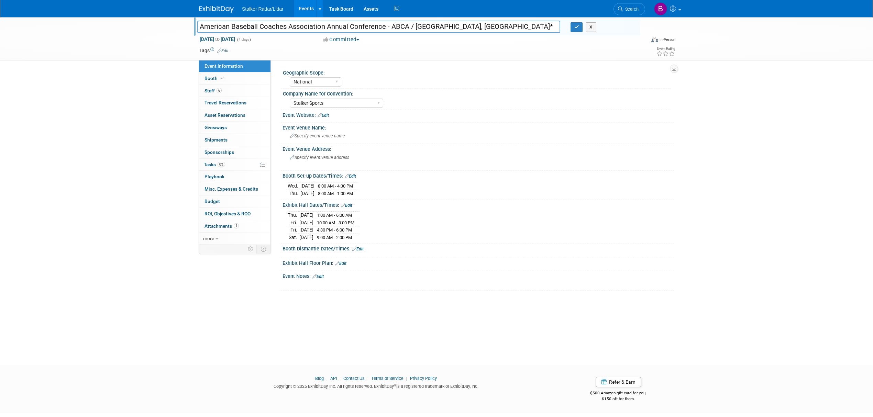
drag, startPoint x: 382, startPoint y: 27, endPoint x: 330, endPoint y: 27, distance: 51.9
click at [330, 27] on input "American Baseball Coaches Association Annual Conference - ABCA / [GEOGRAPHIC_DA…" at bounding box center [378, 27] width 363 height 12
click at [382, 29] on input "American Baseball Coaches Association Annual Conference - ABCA / [GEOGRAPHIC_DA…" at bounding box center [378, 27] width 363 height 12
drag, startPoint x: 383, startPoint y: 28, endPoint x: 201, endPoint y: 25, distance: 182.1
click at [201, 25] on input "American Baseball Coaches Association Annual Conference - ABCA / [GEOGRAPHIC_DA…" at bounding box center [378, 27] width 363 height 12
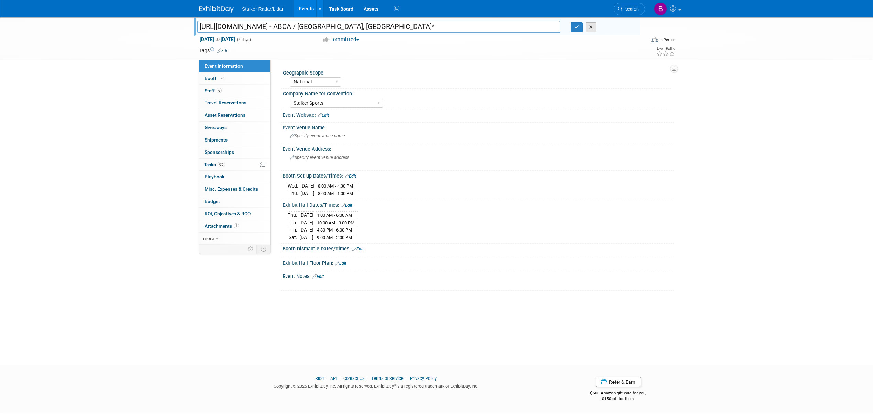
type input "[URL][DOMAIN_NAME] - ABCA / [GEOGRAPHIC_DATA], [GEOGRAPHIC_DATA]*"
click at [593, 31] on button "X" at bounding box center [590, 27] width 11 height 10
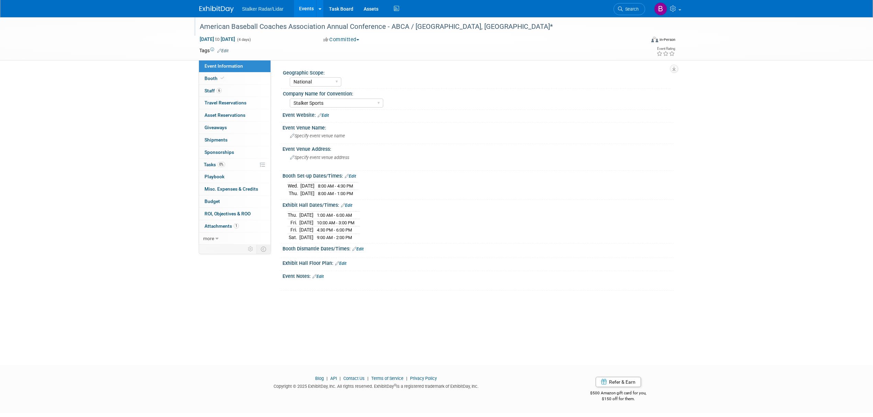
click at [377, 26] on div "American Baseball Coaches Association Annual Conference - ABCA / [GEOGRAPHIC_DA…" at bounding box center [415, 27] width 437 height 12
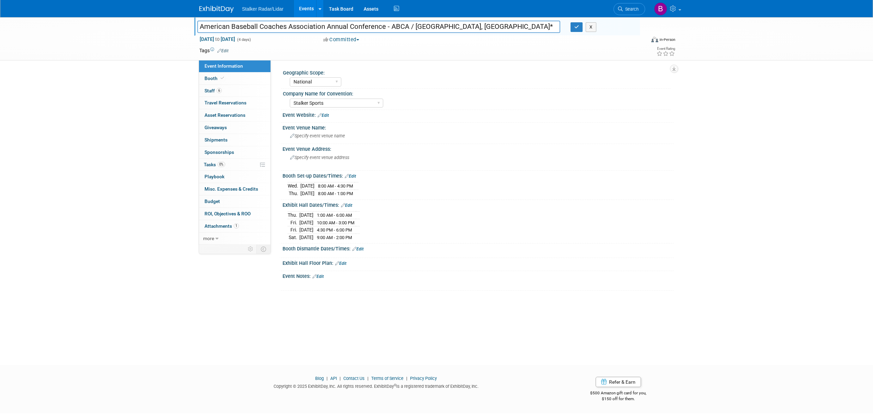
drag, startPoint x: 383, startPoint y: 26, endPoint x: 193, endPoint y: 14, distance: 191.1
click at [193, 14] on body "Stalker Radar/Lidar Events Add Event Bulk Upload Events Shareable Event Boards …" at bounding box center [436, 208] width 873 height 417
click at [591, 26] on button "X" at bounding box center [590, 27] width 11 height 10
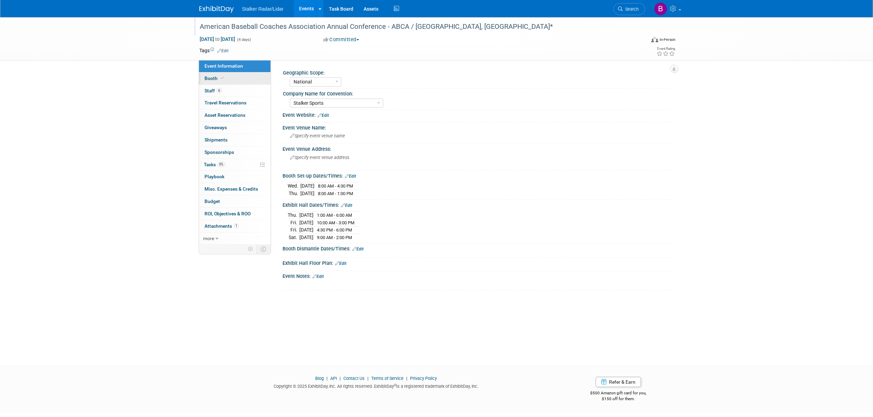
click at [223, 78] on span at bounding box center [222, 78] width 6 height 5
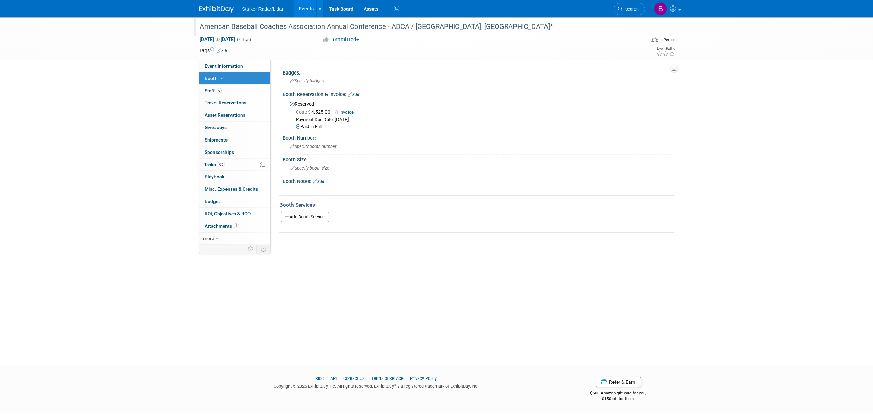
click at [349, 111] on link "Invoice" at bounding box center [345, 112] width 23 height 5
click at [625, 10] on span "Search" at bounding box center [631, 9] width 16 height 5
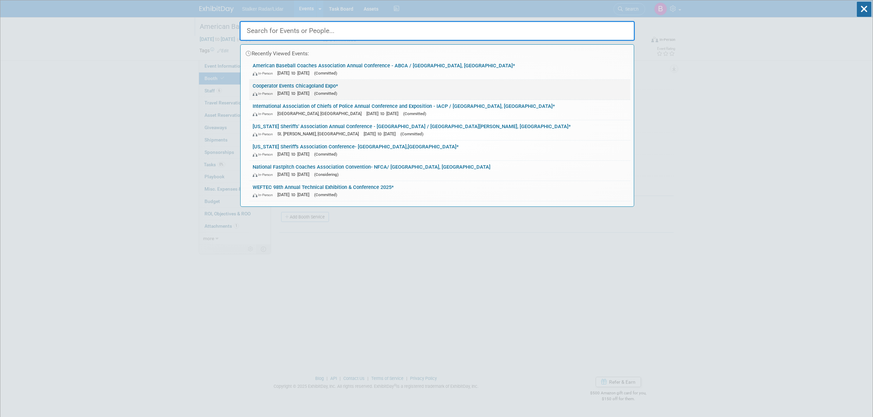
click at [310, 91] on span "[DATE] to [DATE]" at bounding box center [294, 93] width 35 height 5
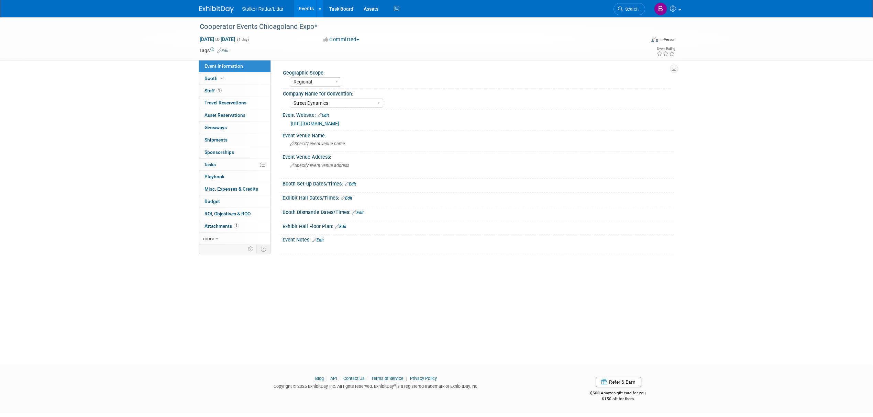
select select "Regional"
select select "Street Dynamics"
click at [305, 29] on div "Cooperator Events Chicagoland Expo*" at bounding box center [415, 27] width 437 height 12
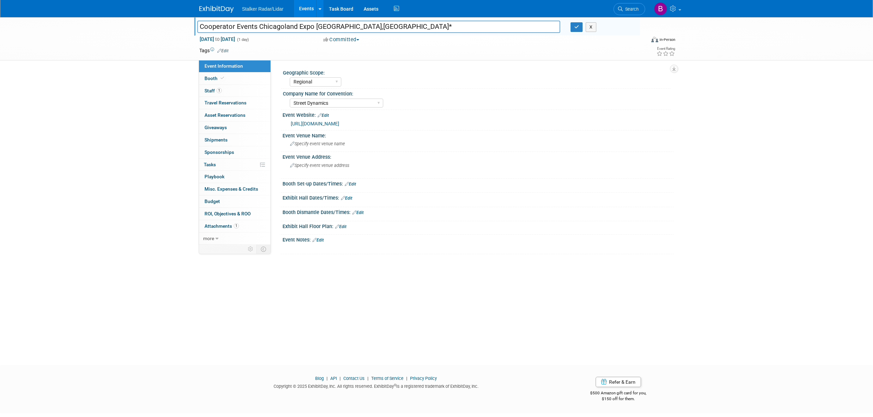
type input "Cooperator Events Chicagoland Expo [GEOGRAPHIC_DATA],[GEOGRAPHIC_DATA]*"
click at [440, 82] on div "Regional National International" at bounding box center [480, 81] width 381 height 11
click at [579, 32] on button "button" at bounding box center [576, 27] width 12 height 10
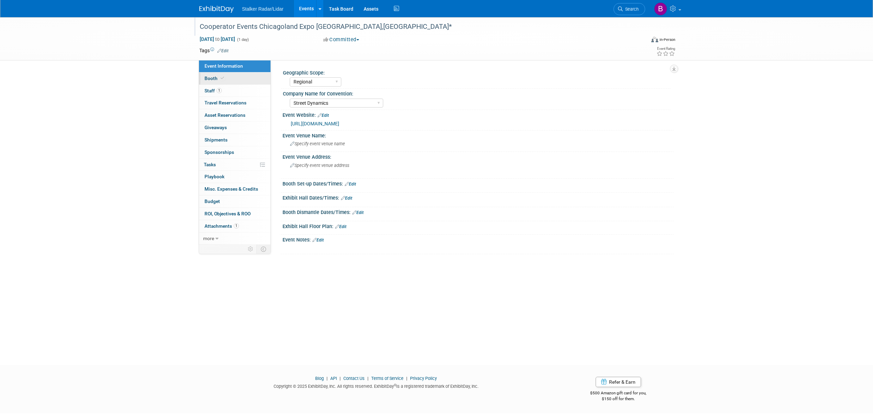
click at [208, 76] on span "Booth" at bounding box center [214, 78] width 21 height 5
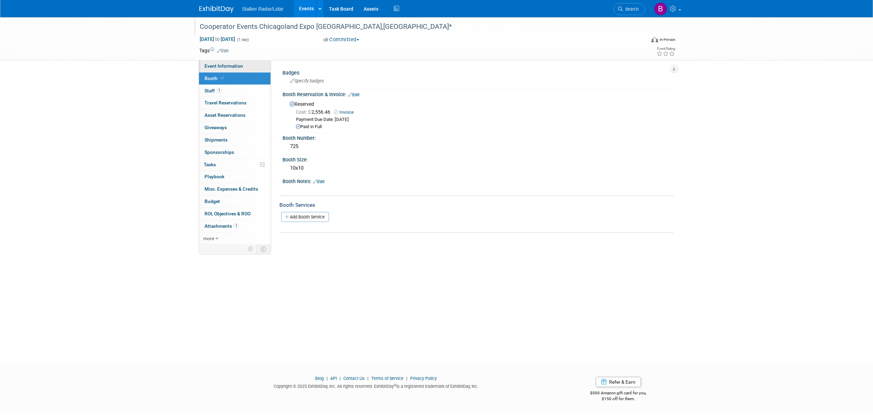
click at [216, 66] on span "Event Information" at bounding box center [223, 65] width 38 height 5
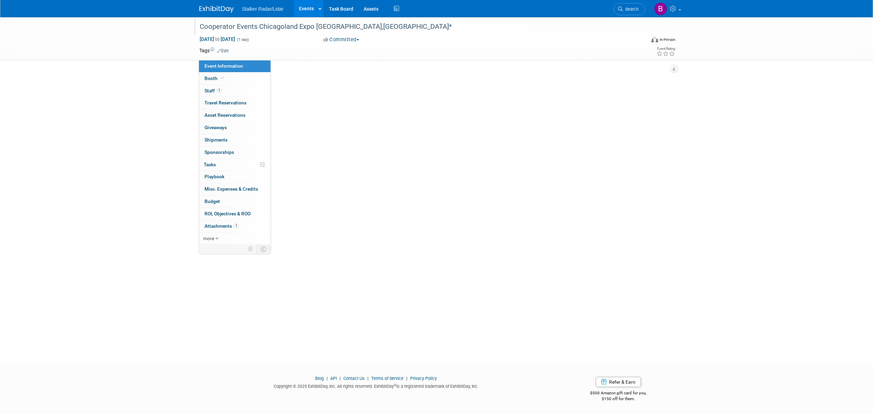
select select "Regional"
select select "Street Dynamics"
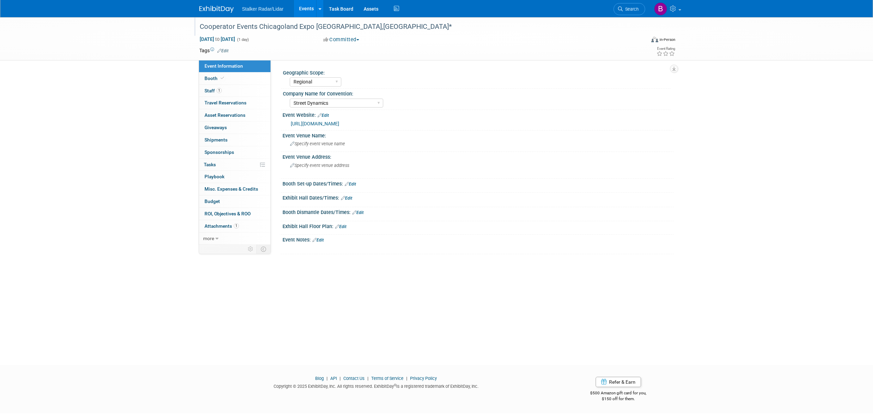
click at [319, 243] on div "X" at bounding box center [477, 244] width 382 height 3
click at [320, 241] on link "Edit" at bounding box center [317, 240] width 11 height 5
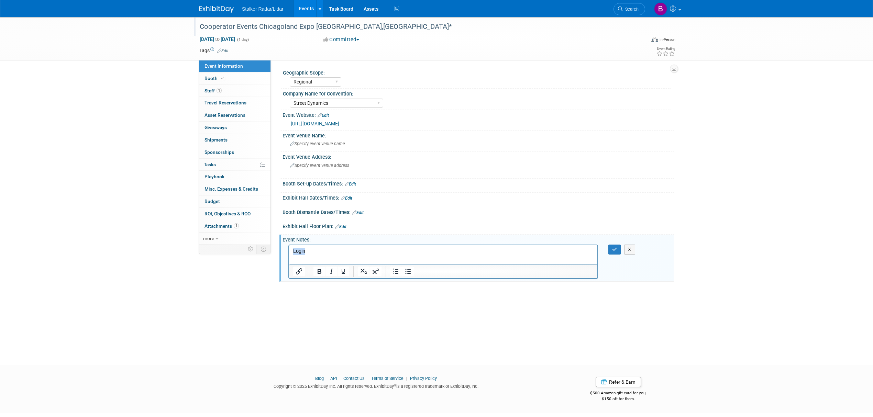
drag, startPoint x: 313, startPoint y: 250, endPoint x: 570, endPoint y: 494, distance: 354.1
click at [289, 249] on html "Login" at bounding box center [443, 250] width 308 height 10
click at [612, 250] on icon "button" at bounding box center [614, 249] width 5 height 5
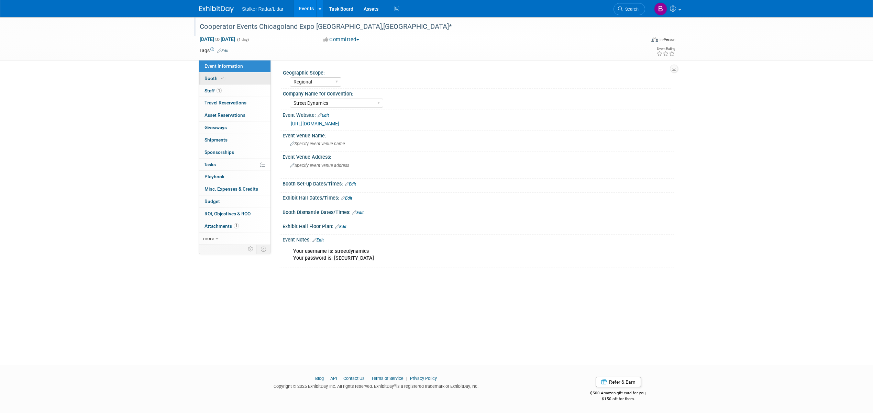
click at [223, 73] on link "Booth" at bounding box center [234, 78] width 71 height 12
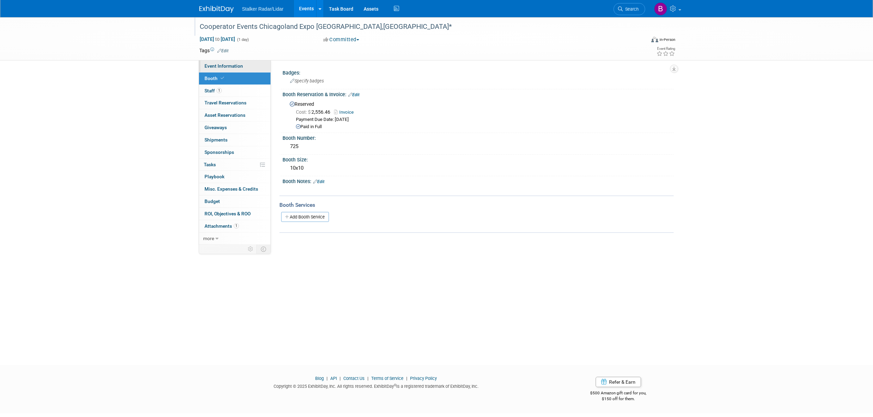
click at [227, 66] on span "Event Information" at bounding box center [223, 65] width 38 height 5
select select "Regional"
select select "Street Dynamics"
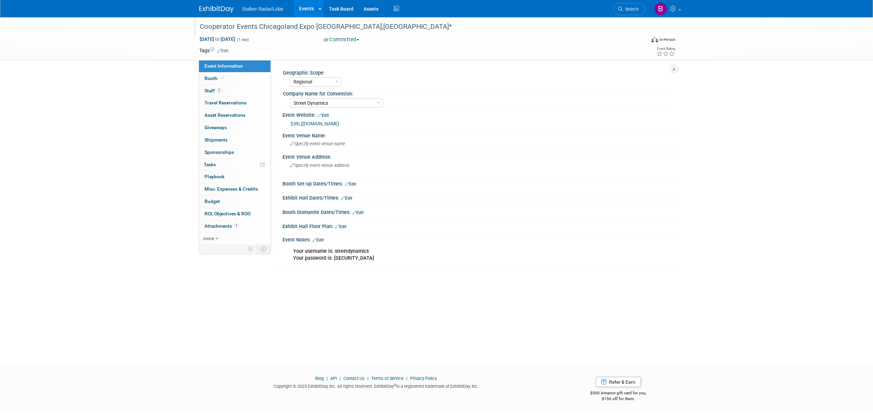
click at [354, 185] on link "Edit" at bounding box center [350, 184] width 11 height 5
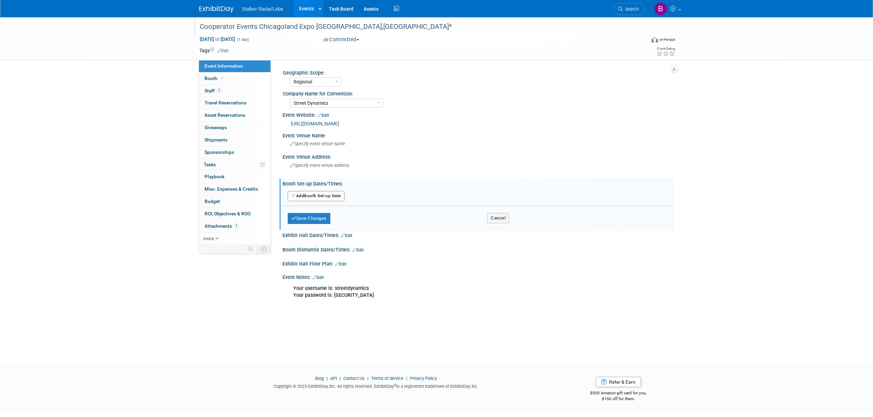
click at [313, 193] on button "Add Another Booth Set-up Date" at bounding box center [316, 196] width 57 height 10
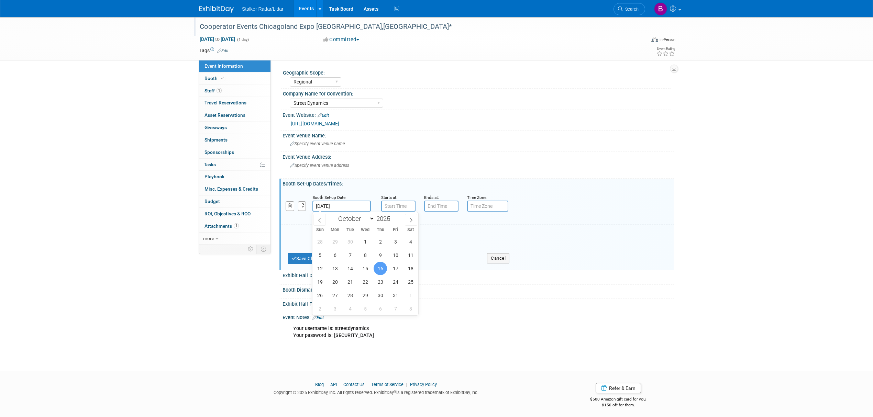
click at [344, 203] on input "Oct 16, 2025" at bounding box center [341, 206] width 58 height 11
click at [364, 271] on span "15" at bounding box center [364, 268] width 13 height 13
type input "Oct 15, 2025"
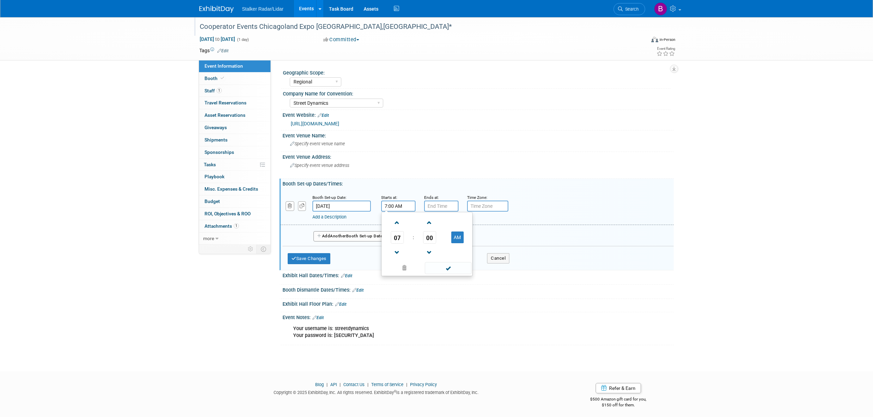
click at [396, 203] on input "7:00 AM" at bounding box center [398, 206] width 34 height 11
click at [398, 241] on span "07" at bounding box center [397, 237] width 13 height 12
click at [394, 223] on td "12" at bounding box center [394, 223] width 22 height 19
click at [458, 235] on button "AM" at bounding box center [457, 238] width 12 height 12
type input "12:00 PM"
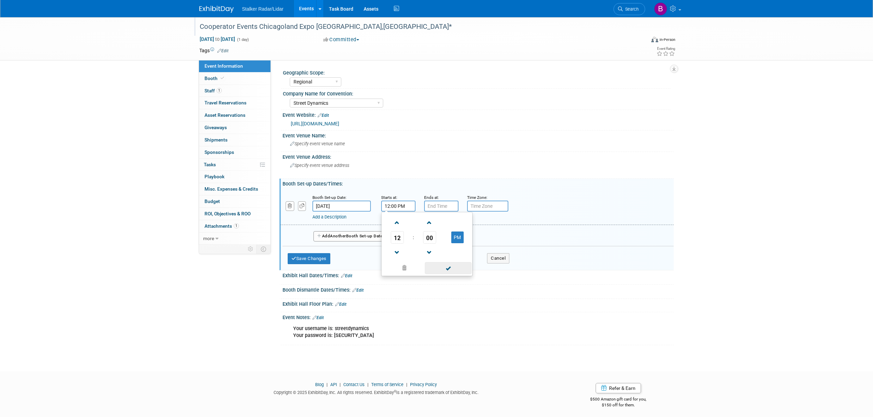
click at [453, 271] on span at bounding box center [448, 268] width 46 height 12
click at [447, 206] on input "7:00 PM" at bounding box center [441, 206] width 34 height 11
click at [442, 239] on span "07" at bounding box center [440, 237] width 13 height 12
click at [459, 241] on td "05" at bounding box center [459, 241] width 22 height 19
type input "5:00 PM"
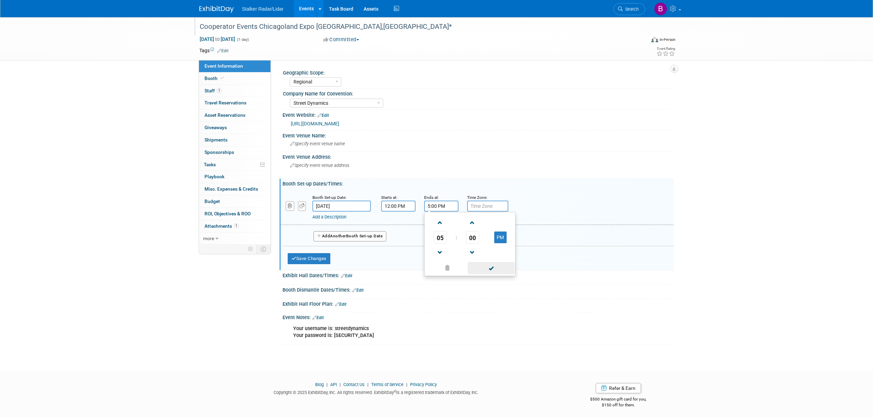
click at [493, 269] on span at bounding box center [491, 268] width 46 height 12
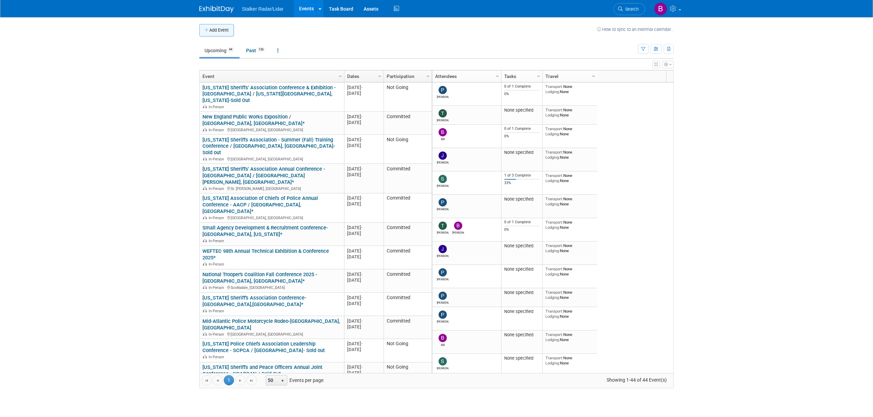
click at [214, 32] on button "Add Event" at bounding box center [216, 30] width 34 height 12
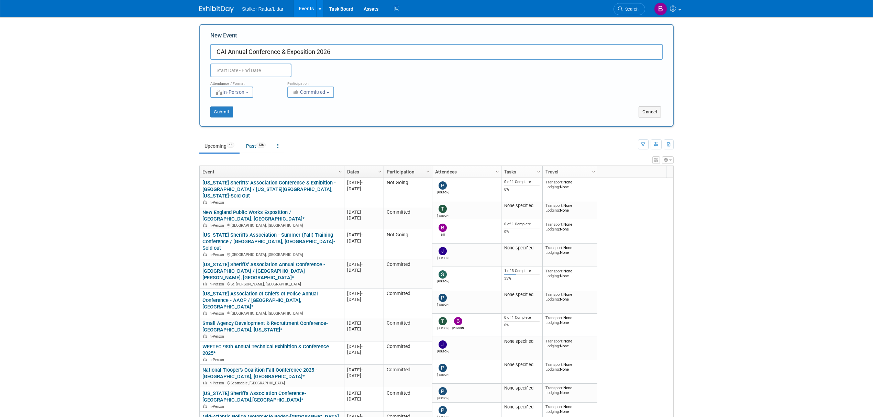
type input "CAI Annual Conference & Exposition 2026"
click at [236, 70] on input "text" at bounding box center [250, 71] width 81 height 14
click at [257, 83] on select "January February March April May June July August September October November De…" at bounding box center [253, 84] width 40 height 9
select select "5"
click at [233, 80] on select "January February March April May June July August September October November De…" at bounding box center [253, 84] width 40 height 9
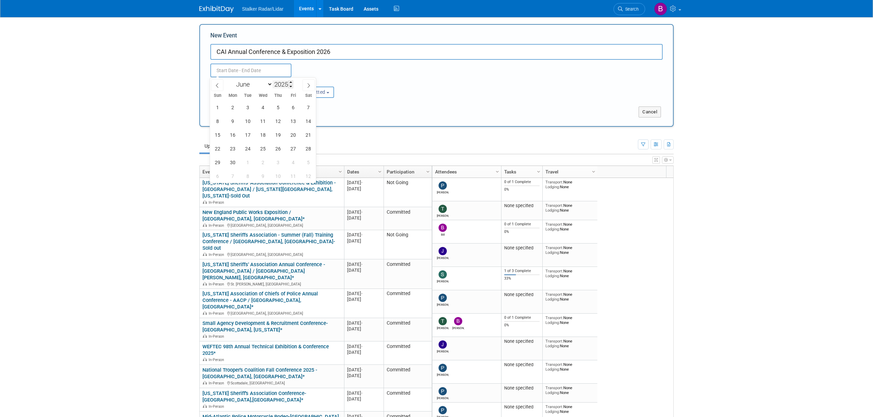
click at [286, 83] on input "2025" at bounding box center [282, 84] width 21 height 8
click at [290, 82] on span at bounding box center [290, 82] width 5 height 4
type input "2026"
click at [261, 109] on span "3" at bounding box center [262, 107] width 13 height 13
click at [291, 110] on span "5" at bounding box center [293, 107] width 13 height 13
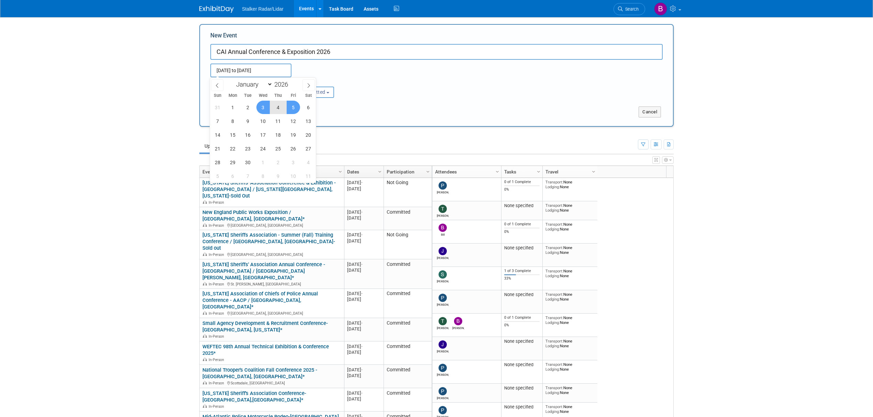
type input "Jun 3, 2026 to Jun 5, 2026"
click at [319, 90] on span "Committed" at bounding box center [308, 91] width 33 height 5
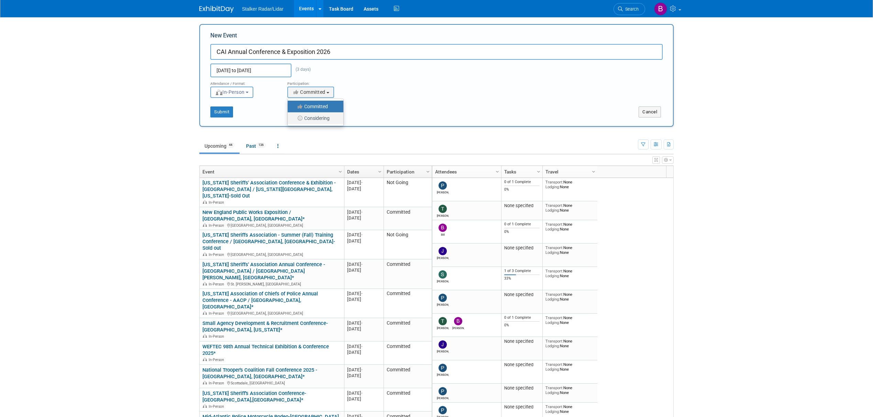
click at [322, 118] on label "Considering" at bounding box center [313, 118] width 45 height 9
click at [294, 118] on input "Considering" at bounding box center [291, 118] width 4 height 4
select select "2"
click at [223, 112] on button "Submit" at bounding box center [221, 112] width 23 height 11
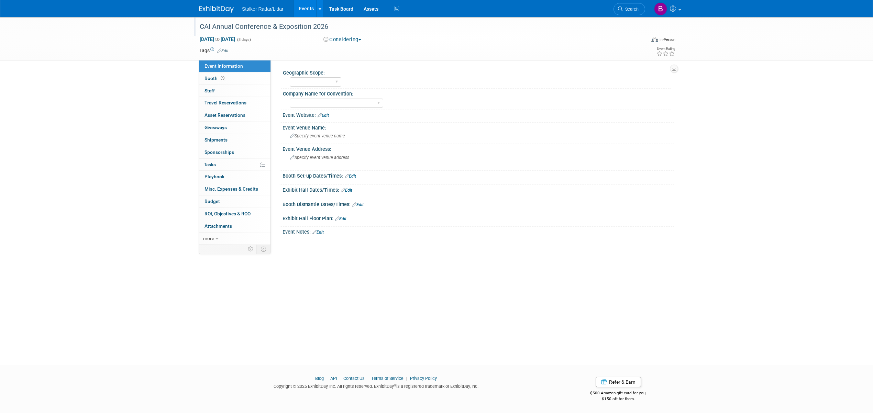
click at [317, 28] on div "CAI Annual Conference & Exposition 2026" at bounding box center [415, 27] width 437 height 12
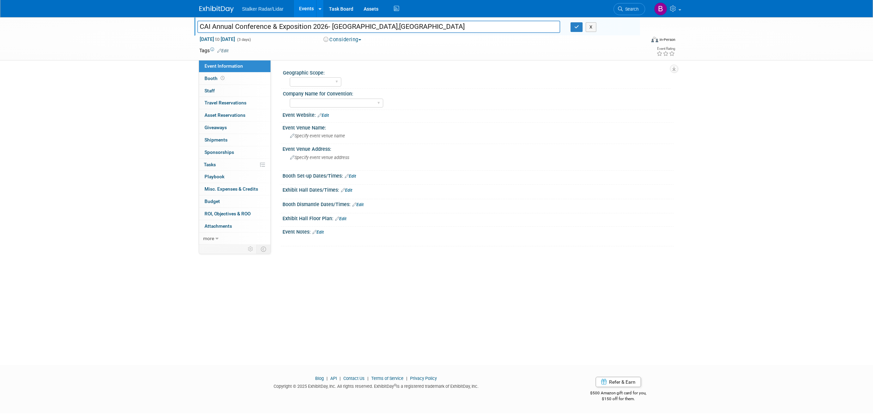
click at [381, 27] on input "CAI Annual Conference & Exposition 2026- [GEOGRAPHIC_DATA],[GEOGRAPHIC_DATA]" at bounding box center [378, 27] width 363 height 12
type input "CAI Annual Conference & Exposition 2026- [GEOGRAPHIC_DATA], [GEOGRAPHIC_DATA]"
click at [299, 80] on select "Regional National International" at bounding box center [316, 81] width 52 height 9
select select "National"
click at [290, 77] on select "Regional National International" at bounding box center [316, 81] width 52 height 9
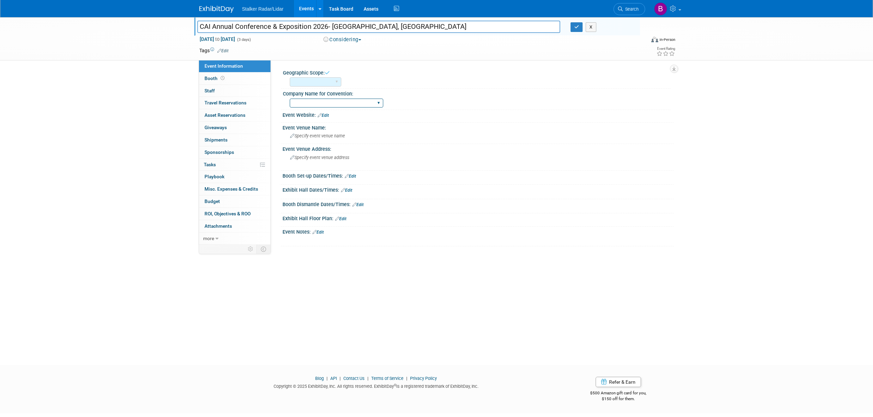
click at [316, 100] on select "Stalker Sensors Applied Concepts, Inc. | Stalker Radar Stalker Radar | Street D…" at bounding box center [336, 103] width 93 height 9
select select "Street Dynamics"
click at [290, 99] on select "Stalker Sensors Applied Concepts, Inc. | Stalker Radar Stalker Radar | Street D…" at bounding box center [336, 103] width 93 height 9
click at [317, 138] on span "Specify event venue name" at bounding box center [317, 135] width 55 height 5
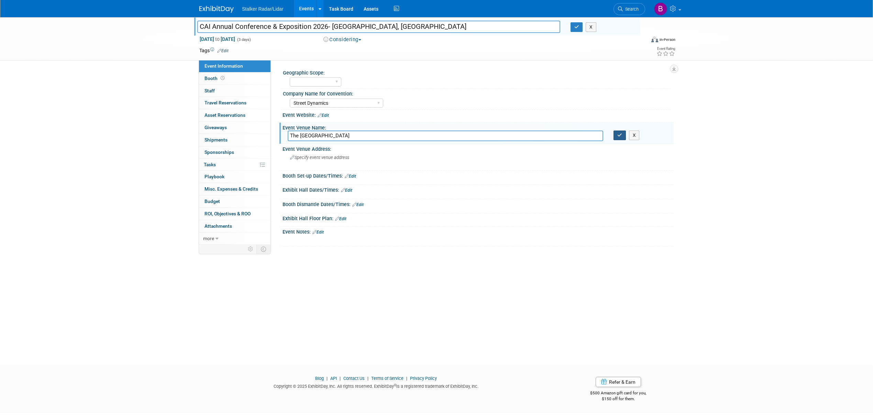
type input "The Diplomat Beach Resort"
click at [621, 137] on icon "button" at bounding box center [619, 135] width 5 height 4
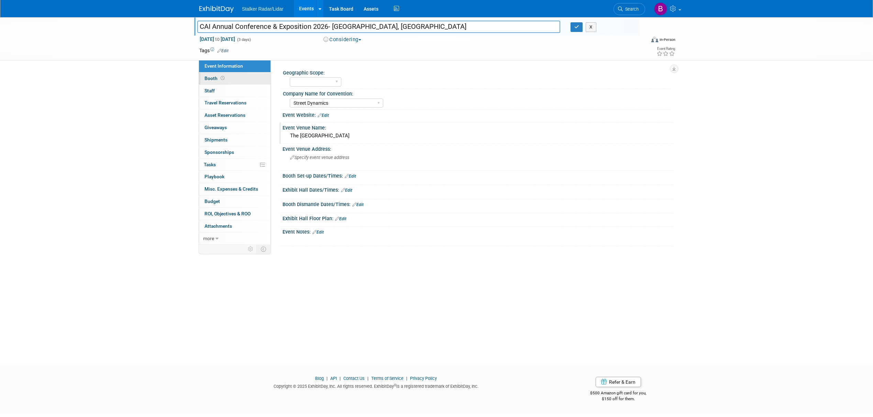
click at [219, 76] on span "Booth" at bounding box center [214, 78] width 21 height 5
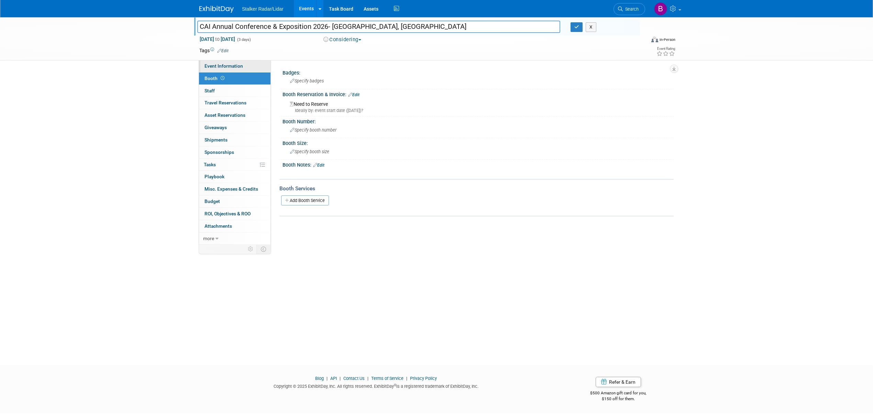
click at [206, 68] on span "Event Information" at bounding box center [223, 65] width 38 height 5
select select "National"
select select "Street Dynamics"
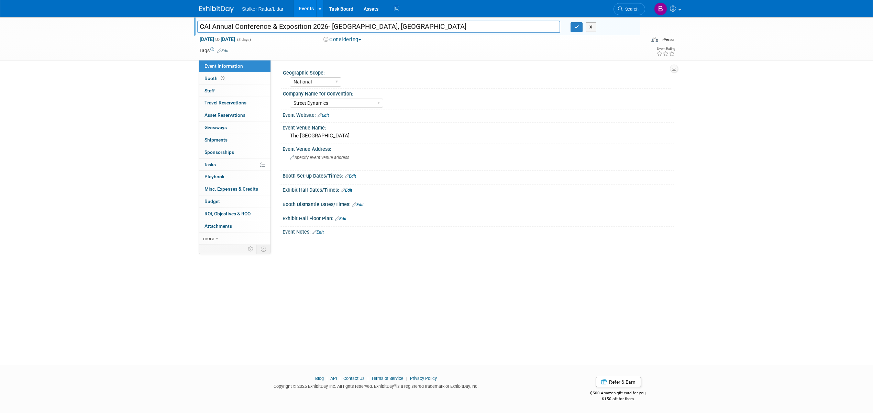
click at [320, 231] on link "Edit" at bounding box center [317, 232] width 11 height 5
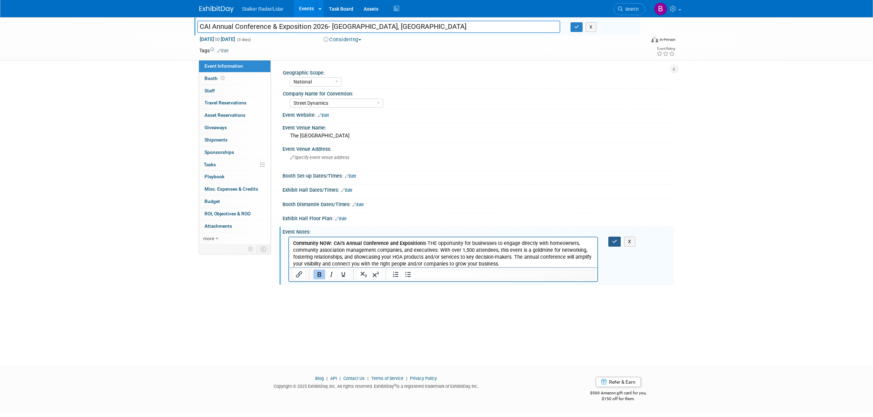
click at [612, 238] on button "button" at bounding box center [614, 242] width 13 height 10
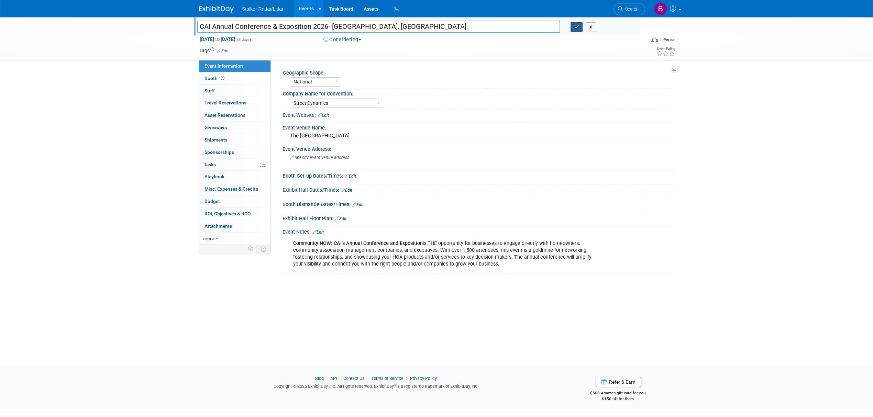
click at [578, 28] on icon "button" at bounding box center [576, 27] width 5 height 4
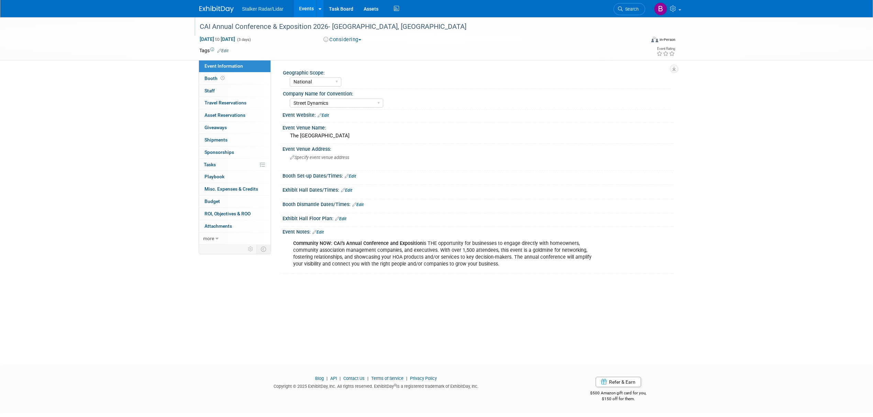
click at [326, 114] on link "Edit" at bounding box center [322, 115] width 11 height 5
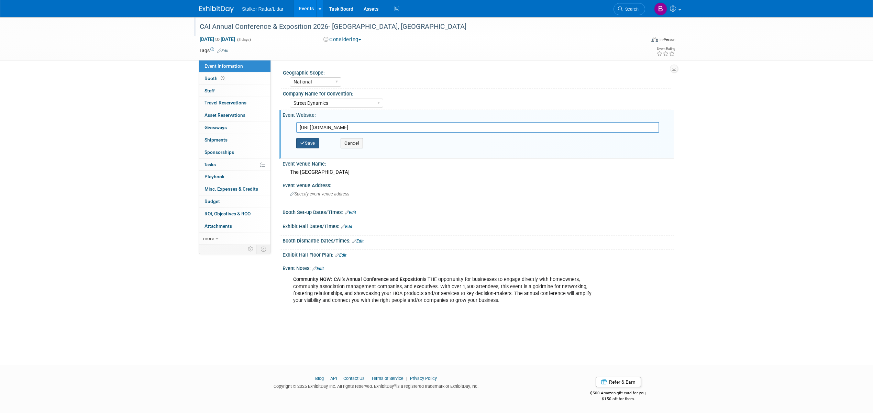
type input "https://events.rdmobile.com/Events/Info/3037500"
click at [311, 141] on button "Save" at bounding box center [307, 143] width 23 height 10
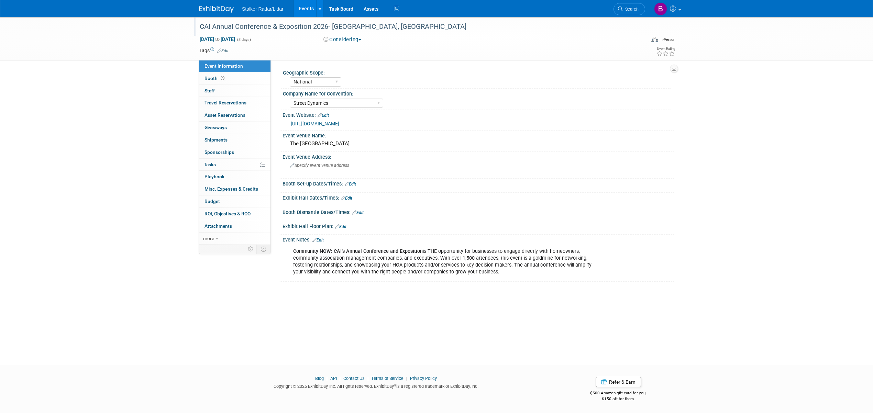
click at [339, 125] on link "https://events.rdmobile.com/Events/Info/3037500" at bounding box center [315, 123] width 48 height 5
click at [305, 7] on link "Events" at bounding box center [306, 8] width 25 height 17
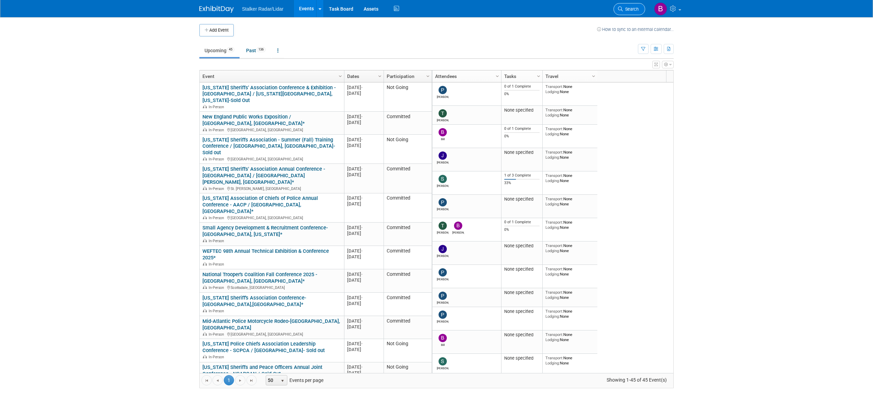
click at [630, 11] on span "Search" at bounding box center [631, 9] width 16 height 5
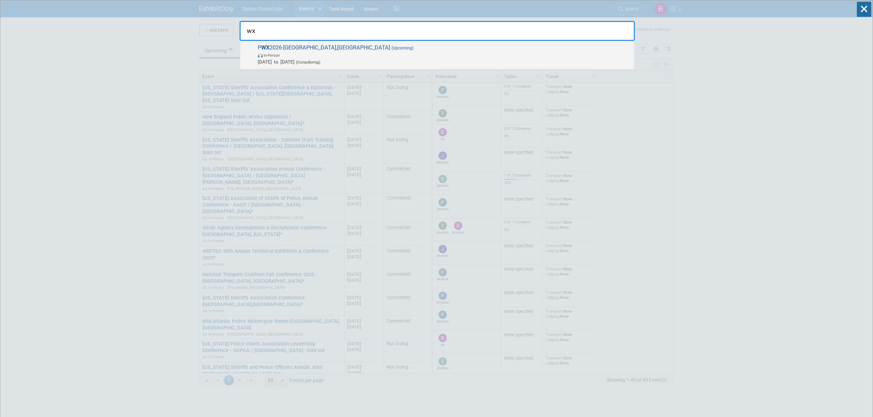
type input "wx"
click at [303, 50] on span "P WX 2026-[GEOGRAPHIC_DATA],[GEOGRAPHIC_DATA] (Upcoming) In-Person [DATE] to [D…" at bounding box center [443, 54] width 375 height 21
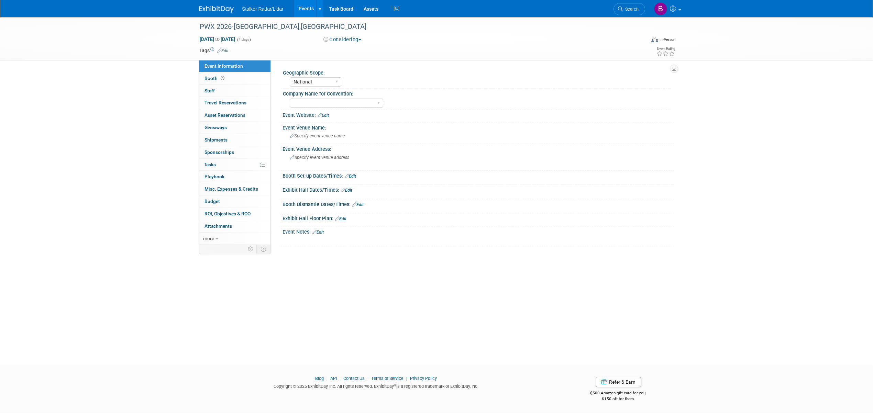
select select "National"
click at [323, 105] on select "Stalker Sensors Applied Concepts, Inc. | Stalker Radar Stalker Radar | Street D…" at bounding box center [336, 103] width 93 height 9
click at [290, 99] on select "Stalker Sensors Applied Concepts, Inc. | Stalker Radar Stalker Radar | Street D…" at bounding box center [336, 103] width 93 height 9
click at [335, 100] on select "Stalker Sensors Applied Concepts, Inc. | Stalker Radar Stalker Radar | Street D…" at bounding box center [336, 103] width 93 height 9
select select "Street Dynamics"
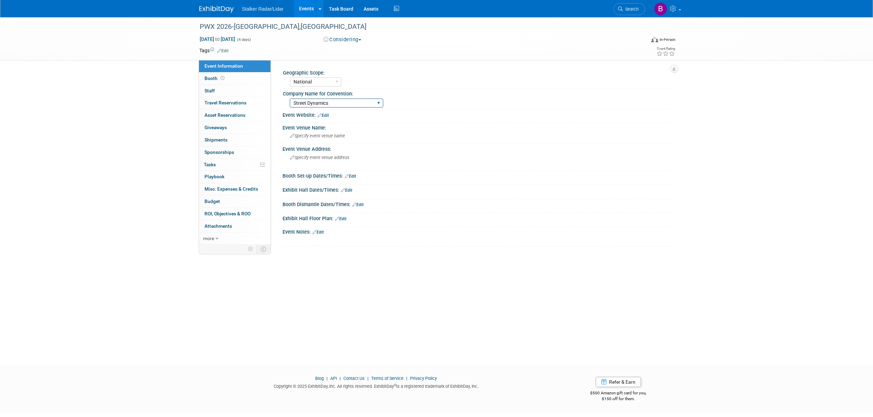
click at [290, 99] on select "Stalker Sensors Applied Concepts, Inc. | Stalker Radar Stalker Radar | Street D…" at bounding box center [336, 103] width 93 height 9
click at [231, 76] on link "Booth" at bounding box center [234, 78] width 71 height 12
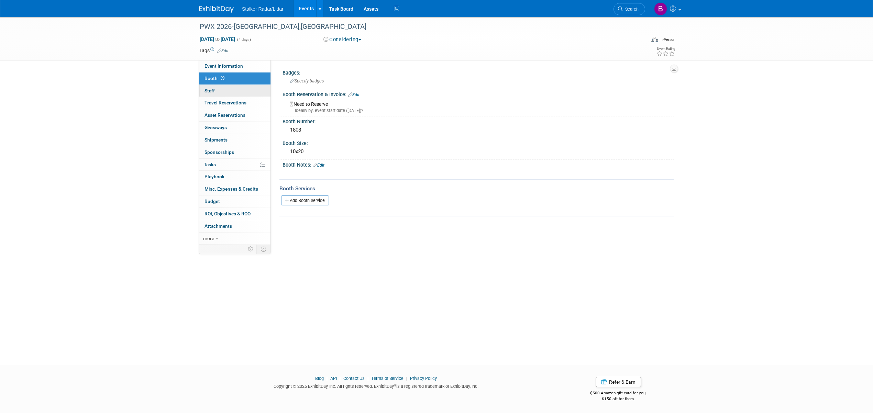
click at [231, 91] on link "0 Staff 0" at bounding box center [234, 91] width 71 height 12
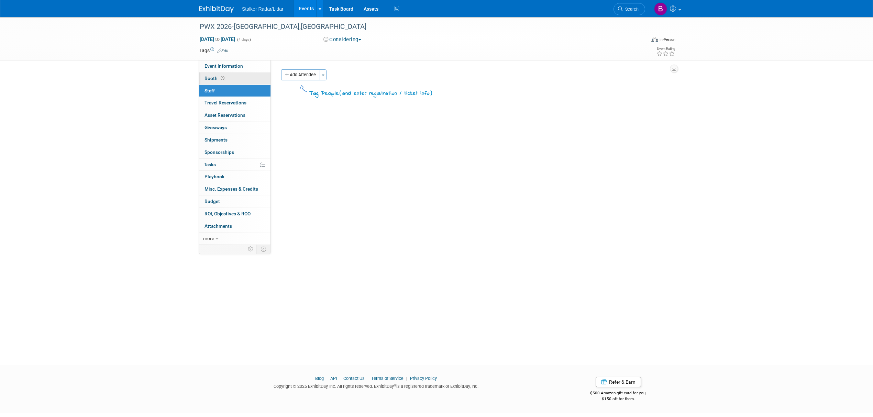
click at [232, 80] on link "Booth" at bounding box center [234, 78] width 71 height 12
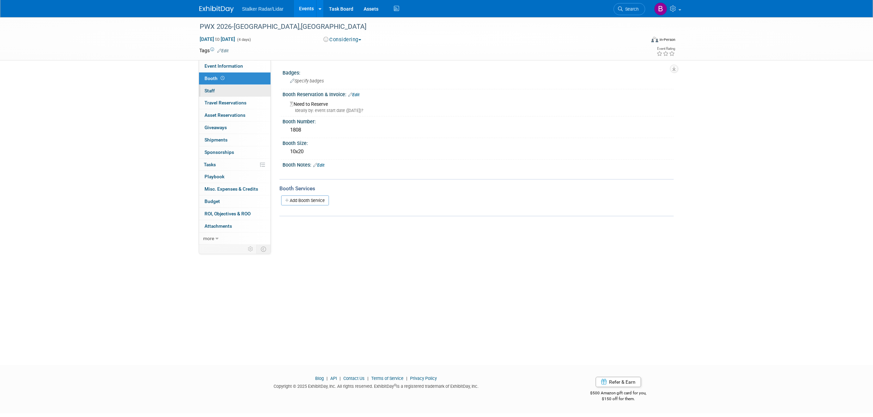
click at [232, 94] on link "0 Staff 0" at bounding box center [234, 91] width 71 height 12
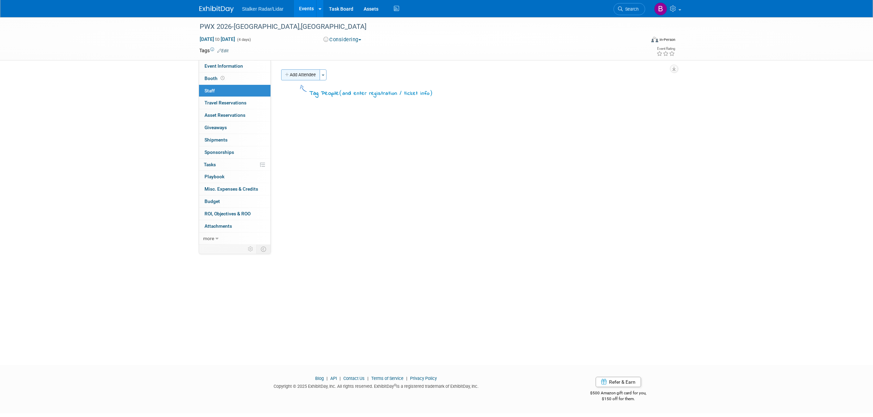
click at [308, 75] on button "Add Attendee" at bounding box center [300, 74] width 39 height 11
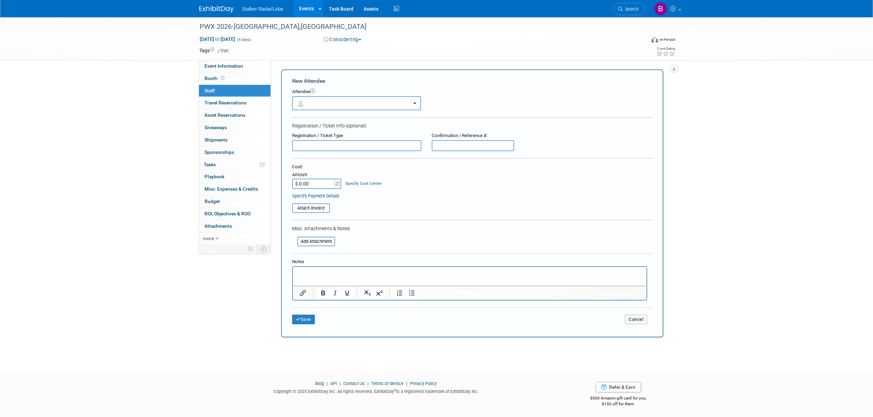
click at [353, 104] on button "button" at bounding box center [356, 103] width 129 height 14
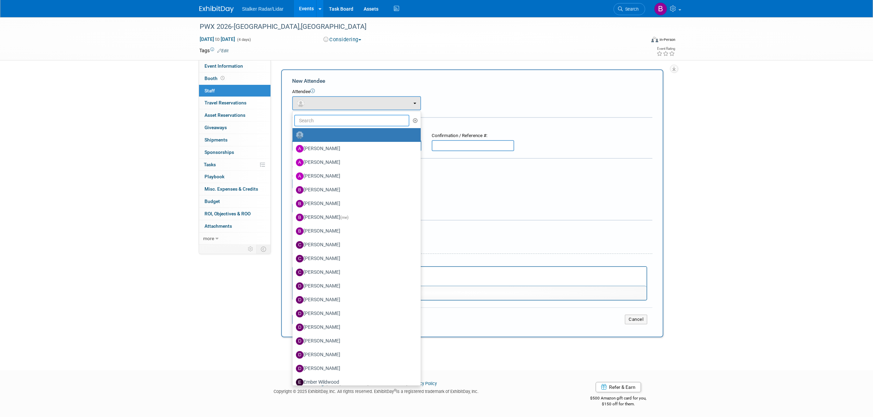
click at [315, 118] on input "text" at bounding box center [351, 121] width 115 height 12
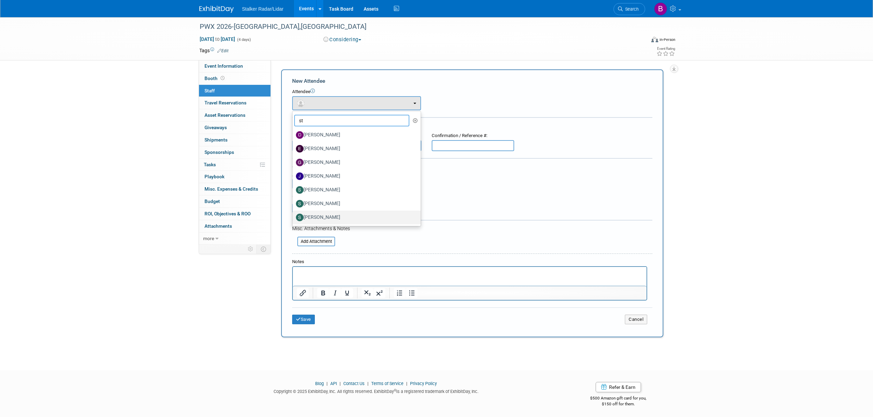
type input "st"
click at [336, 219] on label "[PERSON_NAME]" at bounding box center [355, 217] width 118 height 11
click at [293, 219] on input "[PERSON_NAME]" at bounding box center [291, 216] width 4 height 4
select select "74fc9fc8-cd53-48c9-8c60-d658fd1dbcfd"
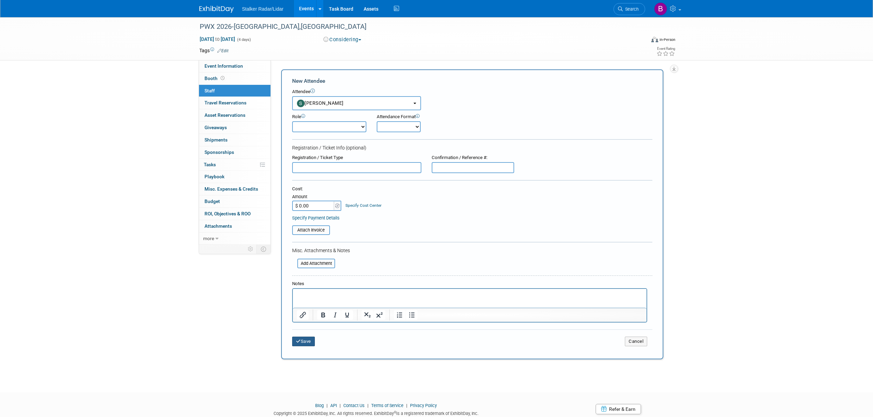
click at [312, 340] on button "Save" at bounding box center [303, 342] width 23 height 10
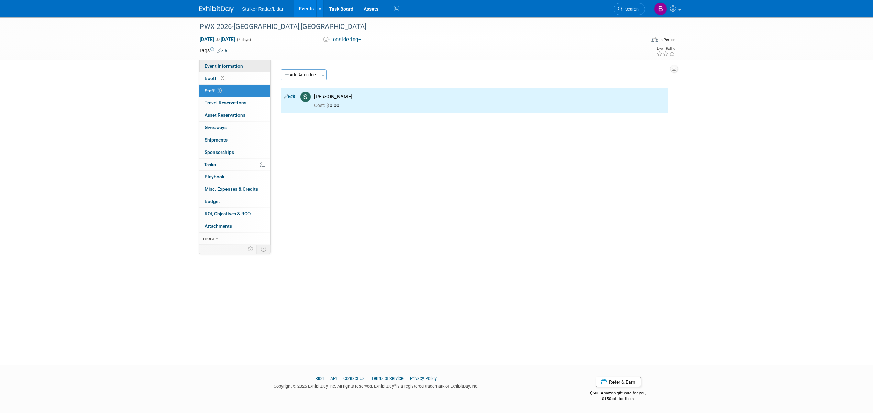
click at [214, 69] on span "Event Information" at bounding box center [223, 65] width 38 height 5
select select "National"
select select "Street Dynamics"
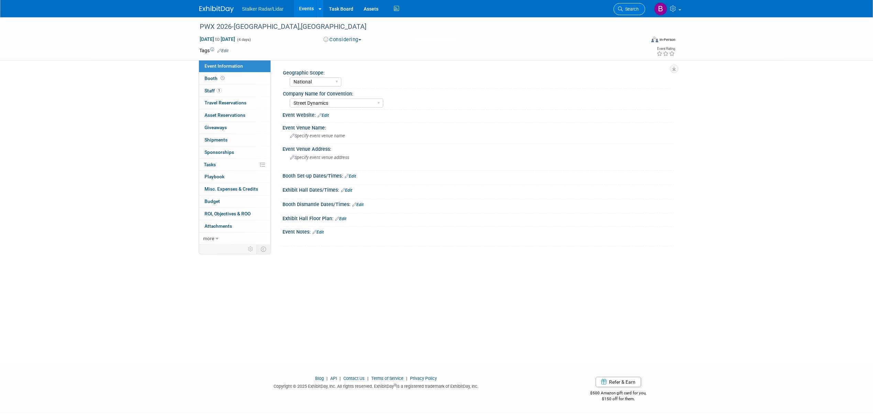
click at [625, 11] on span "Search" at bounding box center [631, 9] width 16 height 5
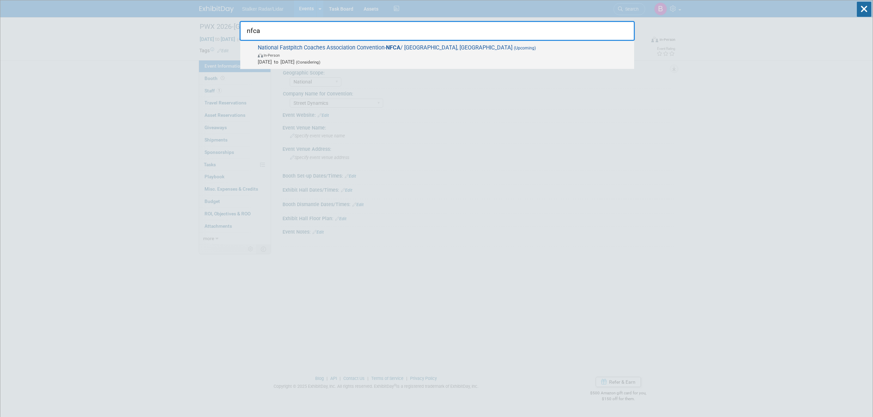
type input "nfca"
click at [373, 54] on span "In-Person" at bounding box center [444, 55] width 373 height 7
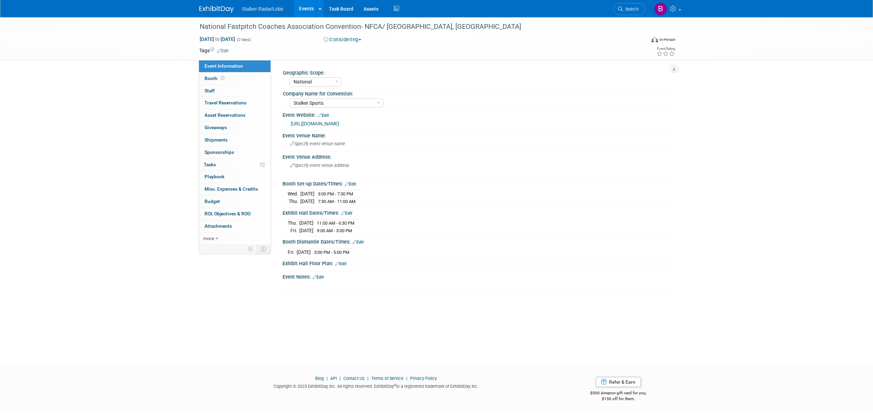
select select "National"
select select "Stalker Sports"
click at [233, 80] on link "Booth" at bounding box center [234, 78] width 71 height 12
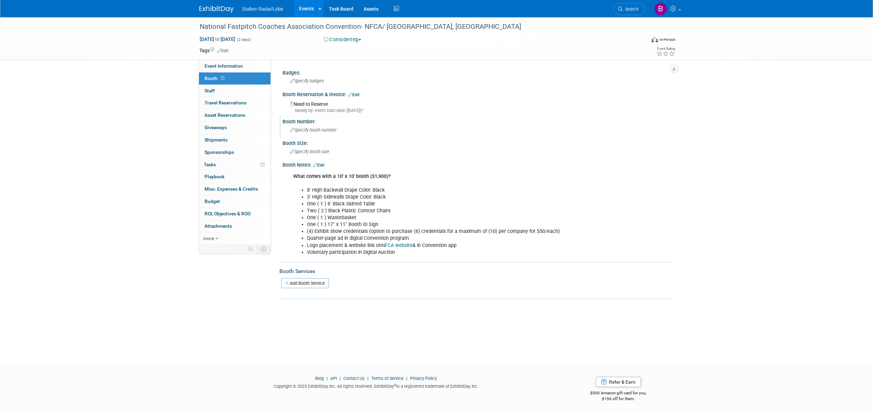
click at [311, 129] on span "Specify booth number" at bounding box center [313, 129] width 46 height 5
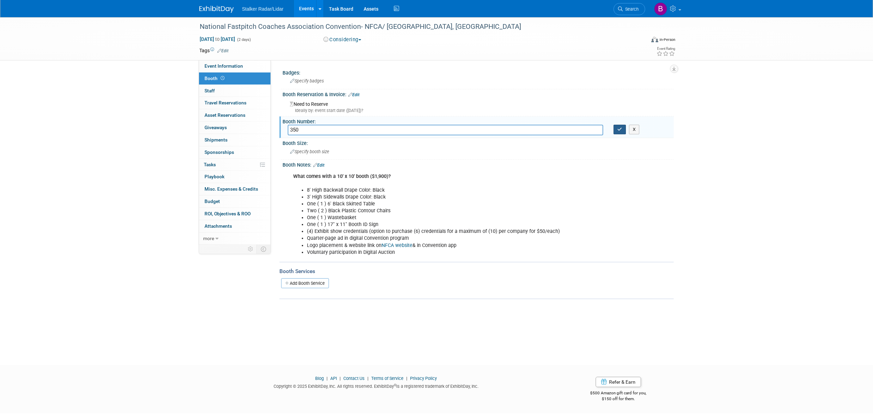
type input "350"
click at [622, 130] on icon "button" at bounding box center [619, 129] width 5 height 4
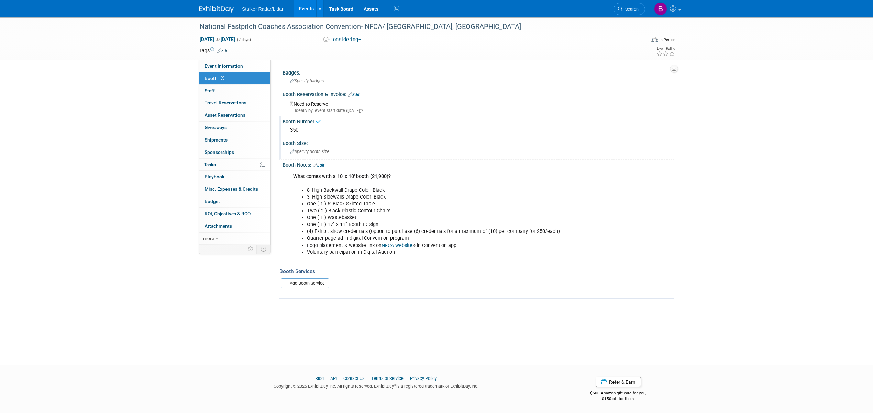
click at [310, 153] on div "Specify booth size" at bounding box center [478, 151] width 381 height 11
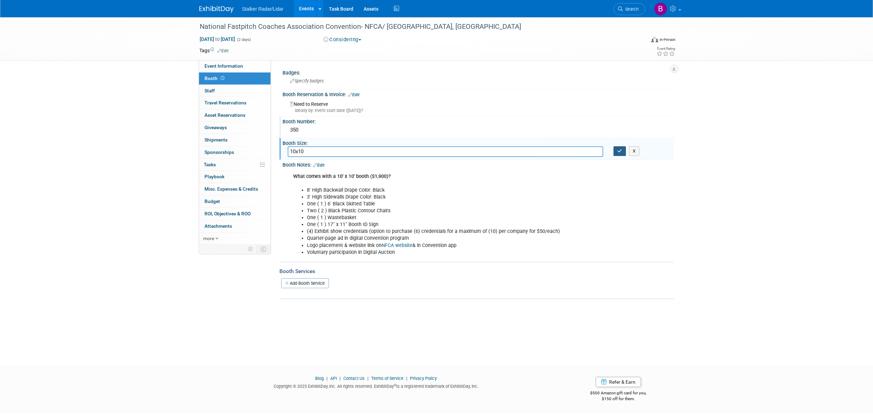
type input "10x10"
click at [618, 152] on icon "button" at bounding box center [619, 151] width 5 height 4
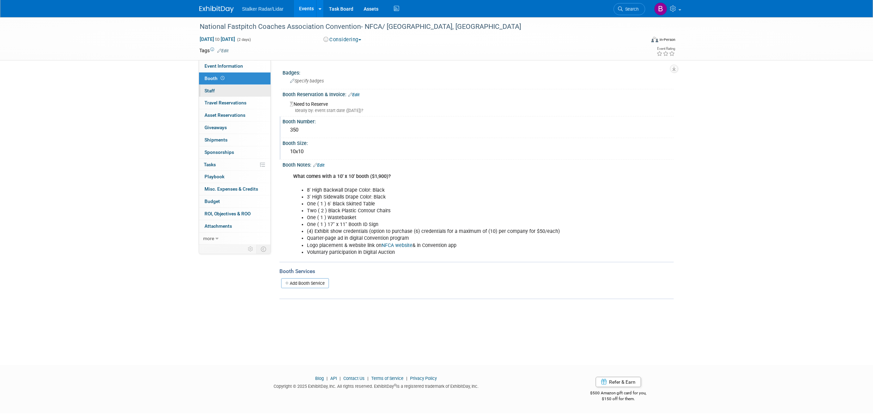
click at [234, 87] on link "0 Staff 0" at bounding box center [234, 91] width 71 height 12
